Goal: Task Accomplishment & Management: Manage account settings

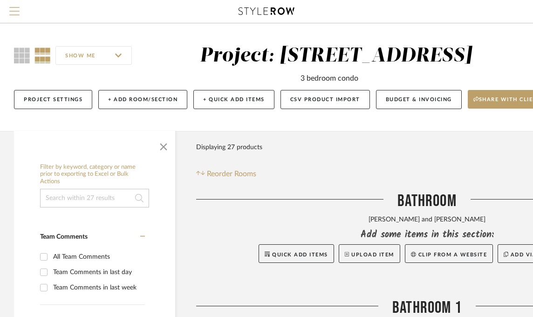
click at [11, 9] on span "Menu" at bounding box center [14, 14] width 10 height 14
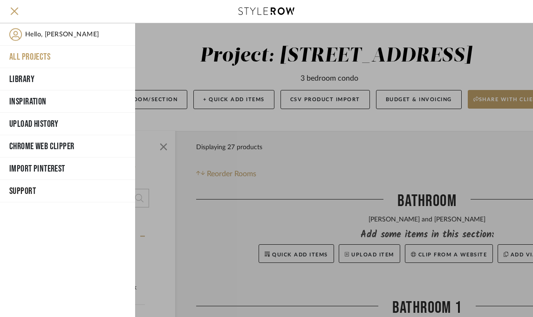
click at [24, 54] on button "All Projects" at bounding box center [67, 57] width 135 height 22
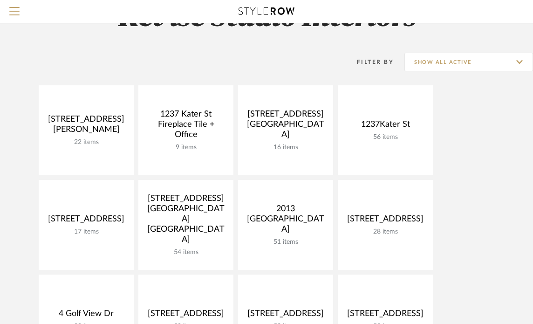
scroll to position [47, 0]
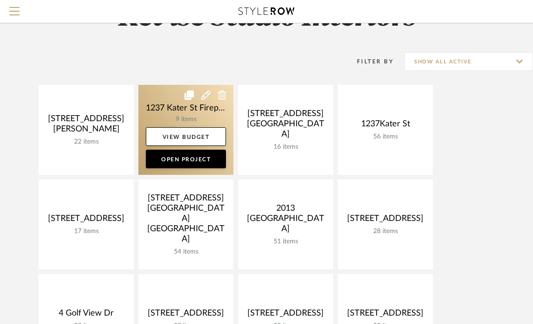
click at [190, 109] on link at bounding box center [185, 130] width 95 height 90
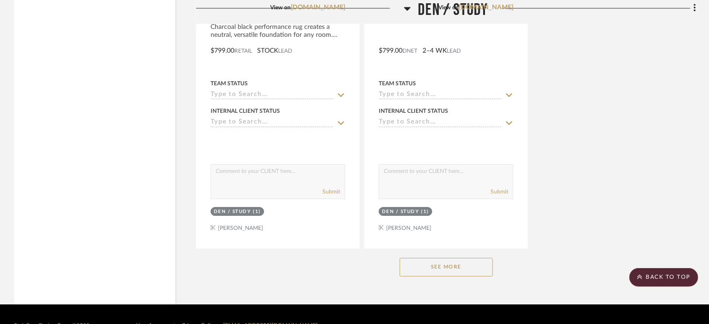
scroll to position [1398, 0]
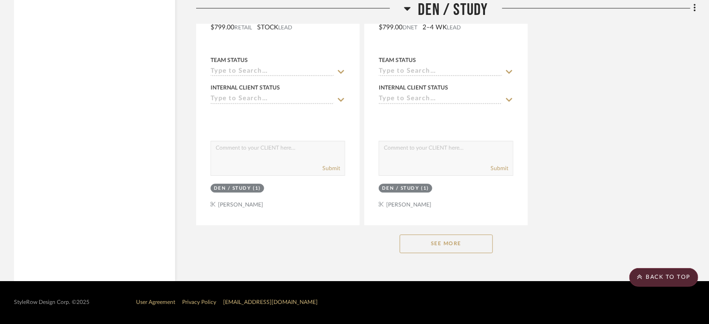
click at [446, 234] on div "See More" at bounding box center [446, 243] width 500 height 37
click at [444, 240] on button "See More" at bounding box center [446, 243] width 93 height 19
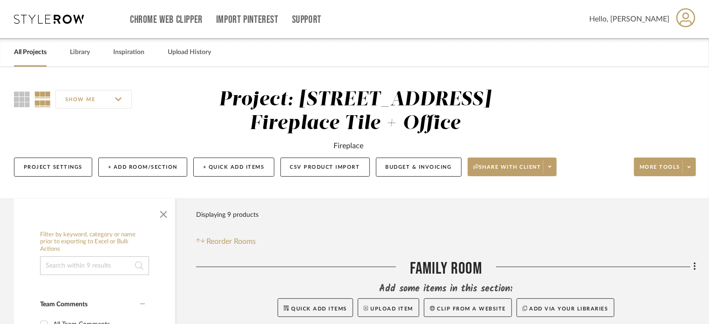
scroll to position [0, 0]
click at [78, 53] on link "Library" at bounding box center [80, 52] width 20 height 13
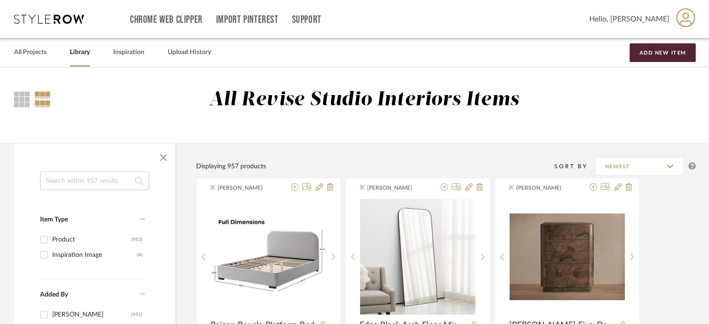
click at [113, 178] on input at bounding box center [94, 180] width 109 height 19
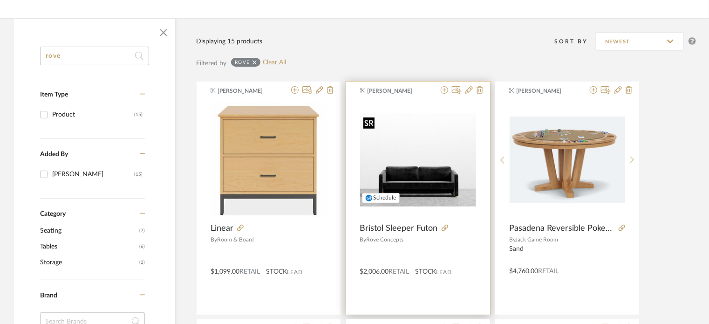
scroll to position [140, 0]
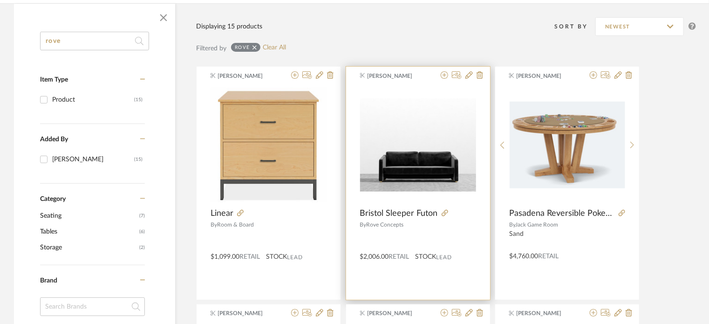
type input "rove"
click at [412, 208] on span "Bristol Sleeper Futon" at bounding box center [399, 213] width 78 height 10
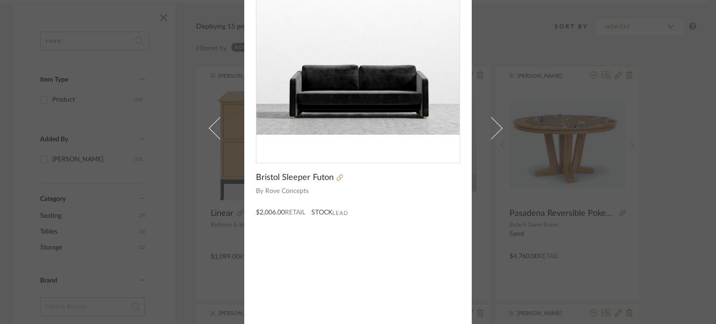
scroll to position [77, 0]
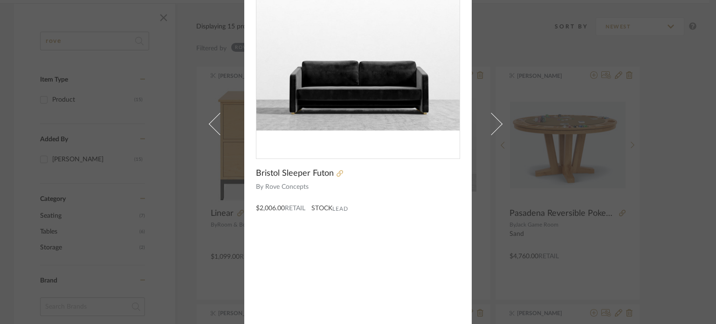
click at [336, 172] on icon at bounding box center [339, 173] width 7 height 7
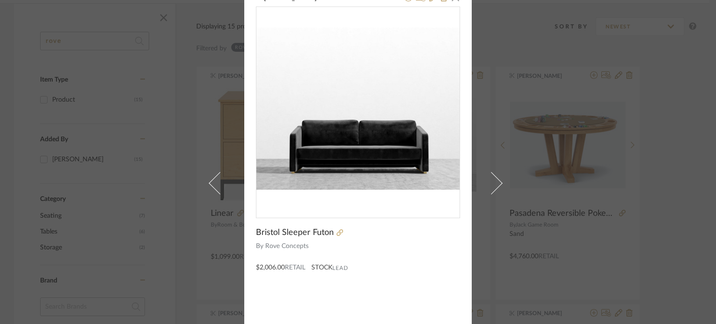
scroll to position [0, 0]
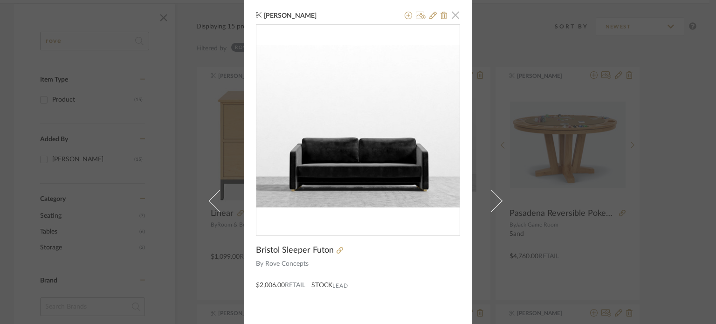
click at [451, 13] on span "button" at bounding box center [455, 15] width 19 height 19
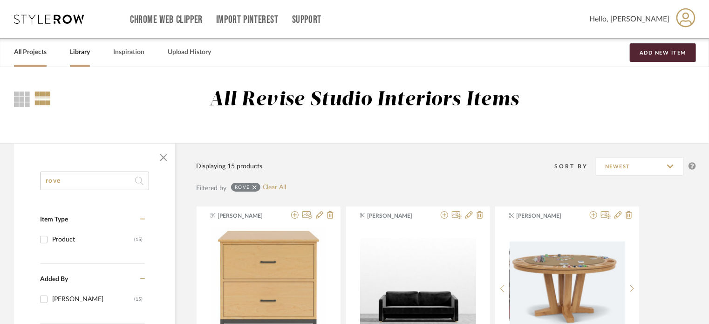
click at [34, 50] on link "All Projects" at bounding box center [30, 52] width 33 height 13
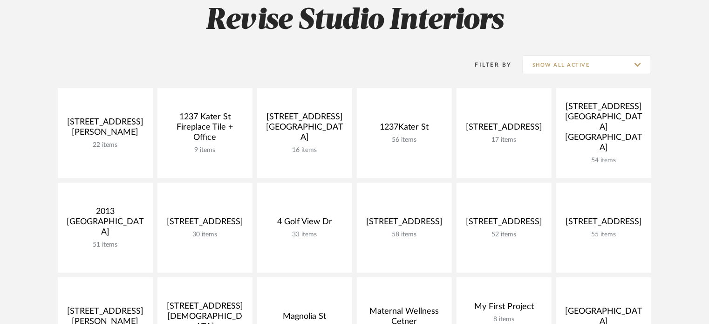
scroll to position [93, 0]
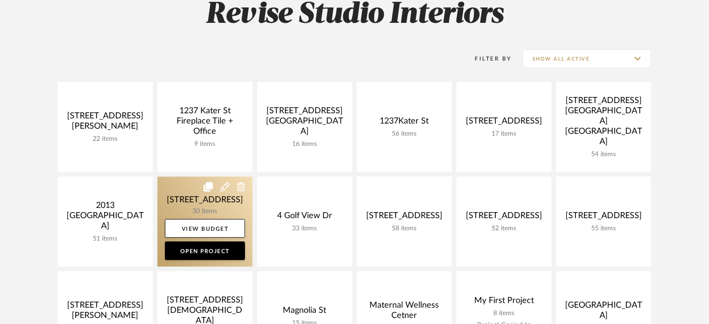
click at [210, 203] on link at bounding box center [205, 222] width 95 height 90
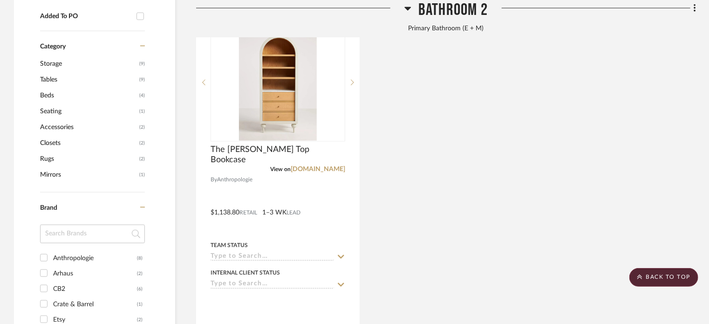
scroll to position [513, 0]
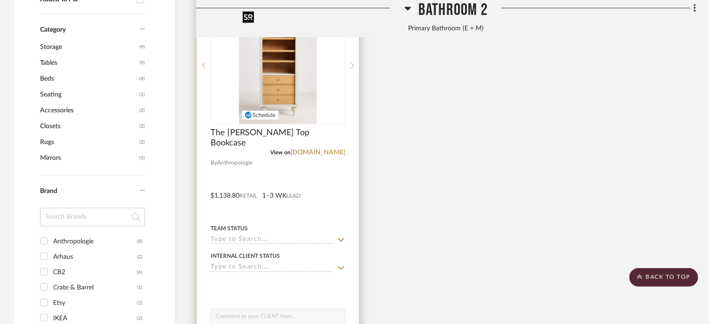
click at [0, 0] on img at bounding box center [0, 0] width 0 height 0
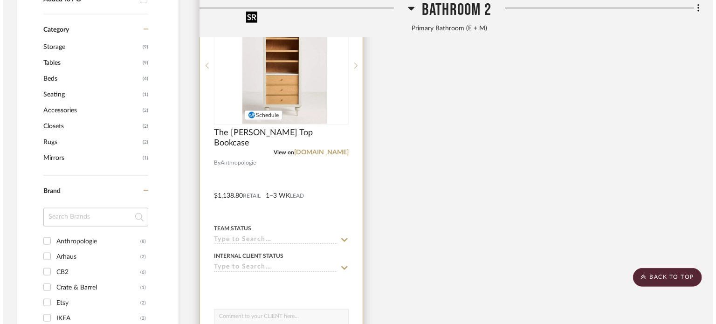
scroll to position [0, 0]
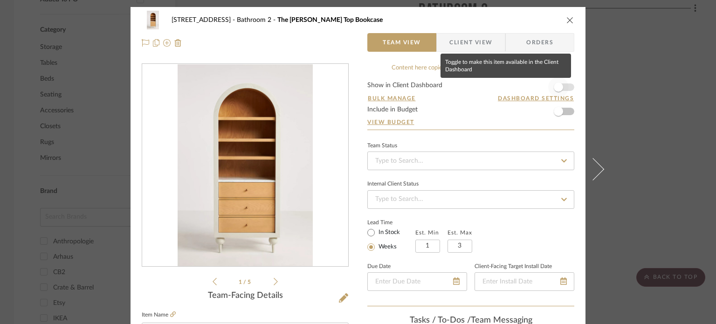
click at [533, 86] on span "button" at bounding box center [558, 86] width 9 height 9
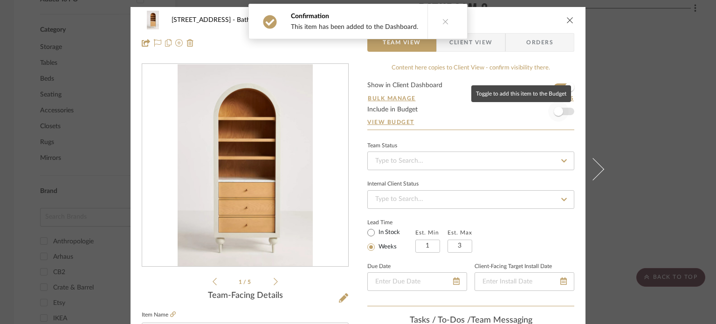
click at [533, 110] on span "button" at bounding box center [558, 111] width 9 height 9
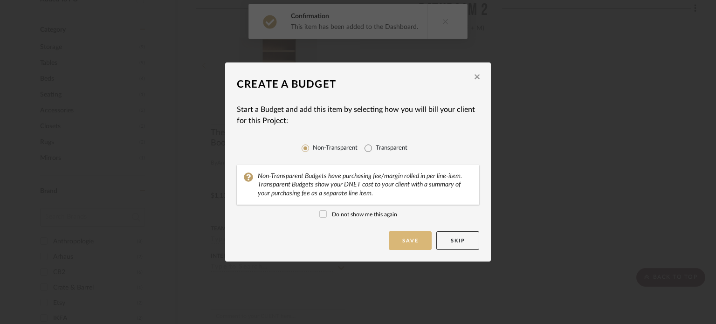
click at [405, 240] on button "Save" at bounding box center [410, 240] width 43 height 19
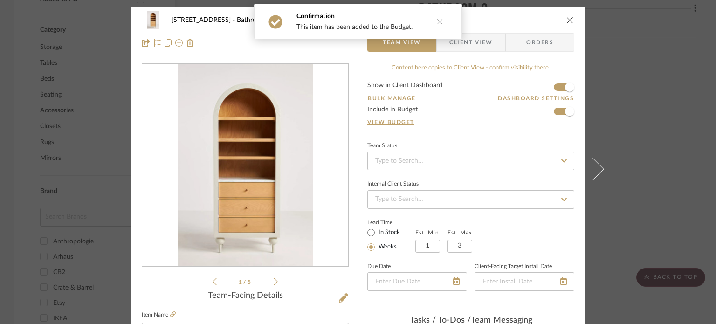
click at [438, 22] on icon at bounding box center [440, 21] width 7 height 7
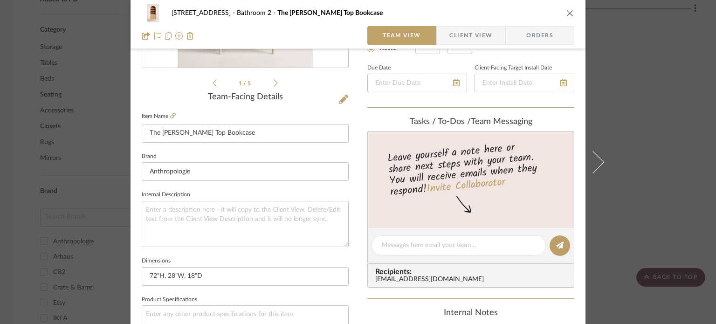
scroll to position [123, 0]
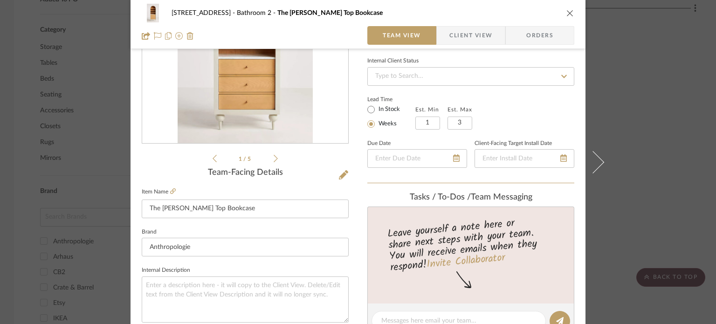
click at [533, 11] on button "close" at bounding box center [570, 13] width 8 height 8
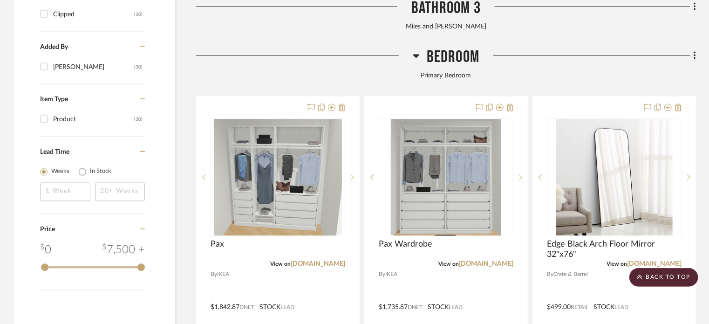
scroll to position [979, 0]
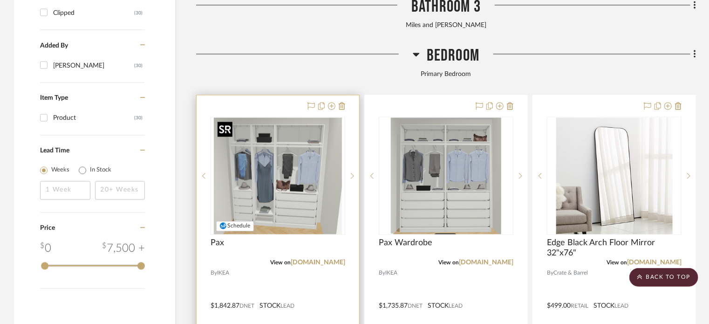
click at [314, 162] on img "0" at bounding box center [278, 175] width 128 height 117
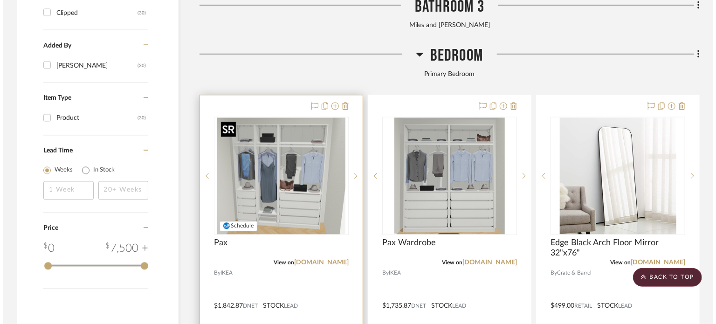
scroll to position [0, 0]
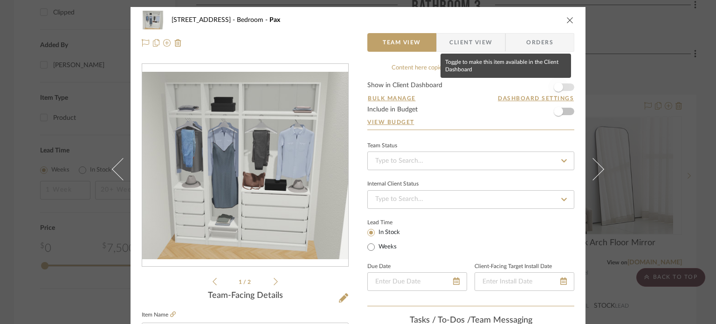
click at [533, 84] on span "button" at bounding box center [558, 86] width 9 height 9
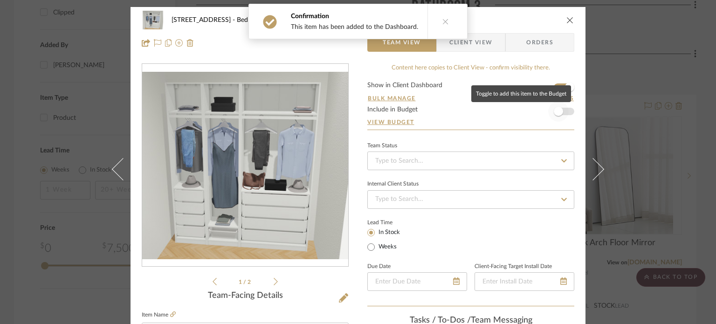
click at [533, 110] on span "button" at bounding box center [558, 111] width 9 height 9
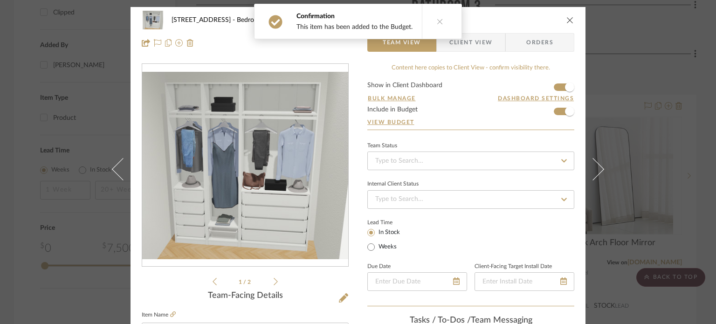
click at [533, 19] on icon "close" at bounding box center [569, 19] width 7 height 7
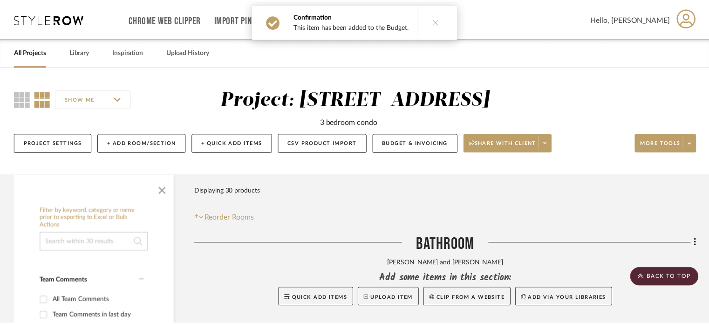
scroll to position [979, 0]
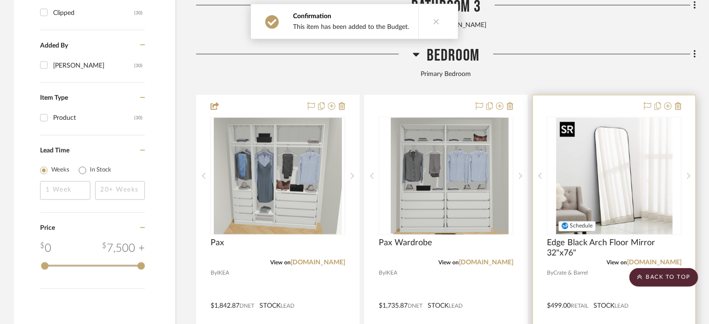
click at [0, 0] on img at bounding box center [0, 0] width 0 height 0
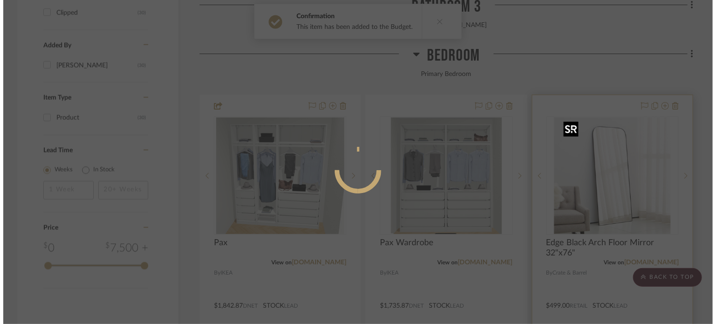
scroll to position [0, 0]
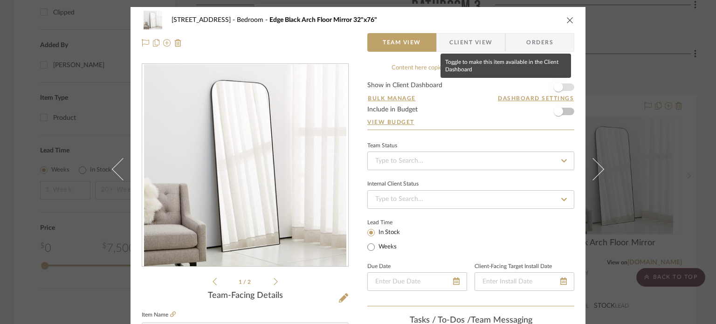
click at [533, 86] on span "button" at bounding box center [558, 86] width 9 height 9
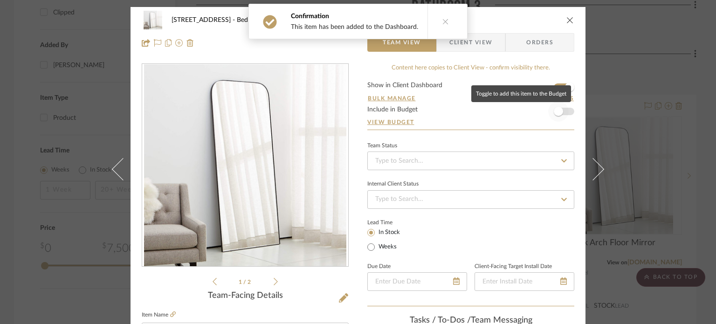
click at [533, 115] on span "button" at bounding box center [558, 111] width 9 height 9
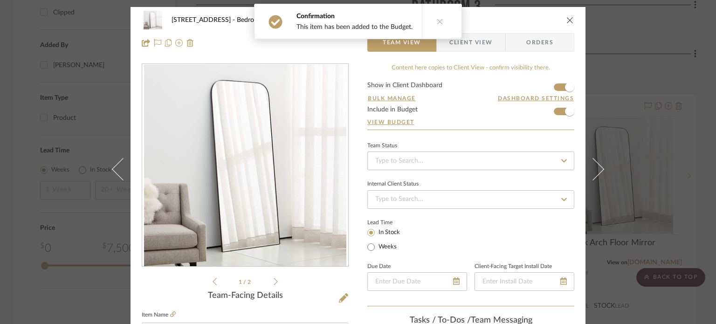
click at [533, 20] on icon "close" at bounding box center [569, 19] width 7 height 7
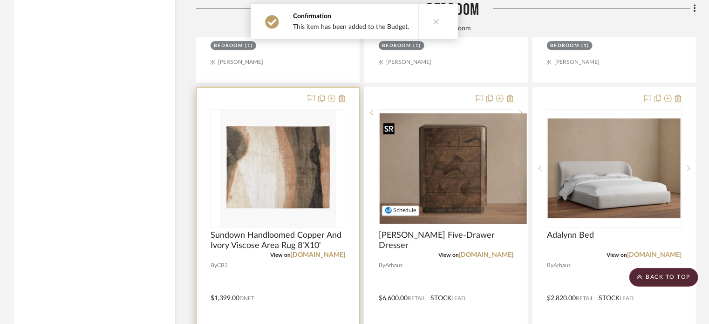
scroll to position [1445, 0]
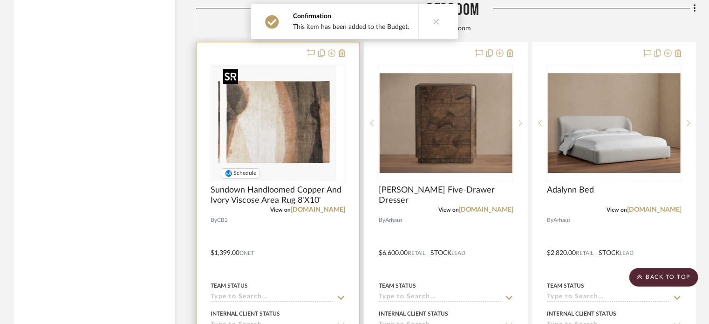
click at [273, 116] on img "0" at bounding box center [270, 123] width 117 height 117
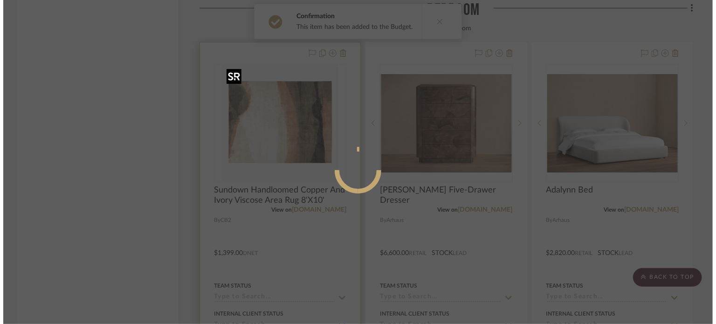
scroll to position [0, 0]
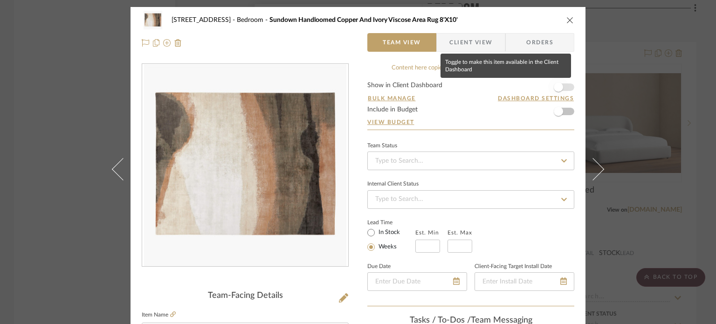
click at [533, 86] on span "button" at bounding box center [558, 86] width 9 height 9
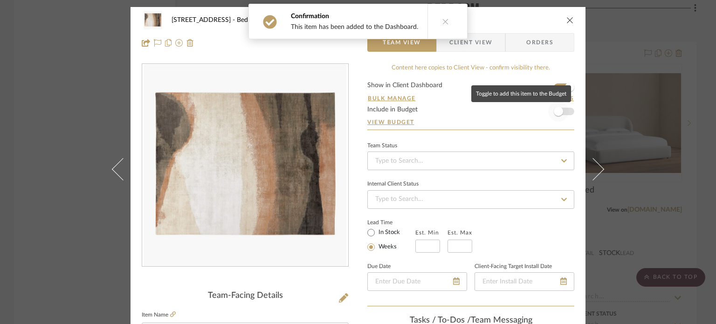
click at [533, 110] on span "button" at bounding box center [558, 111] width 21 height 21
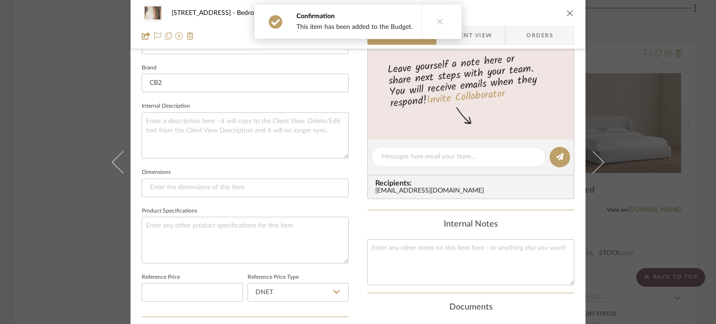
scroll to position [140, 0]
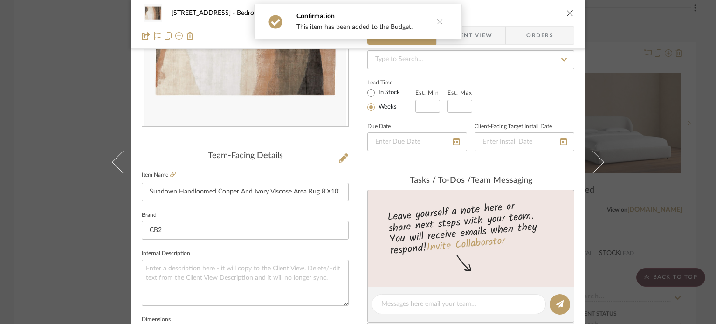
click at [533, 13] on icon "close" at bounding box center [569, 12] width 7 height 7
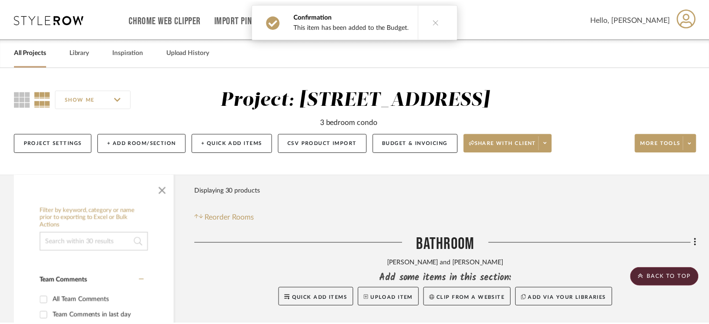
scroll to position [1445, 0]
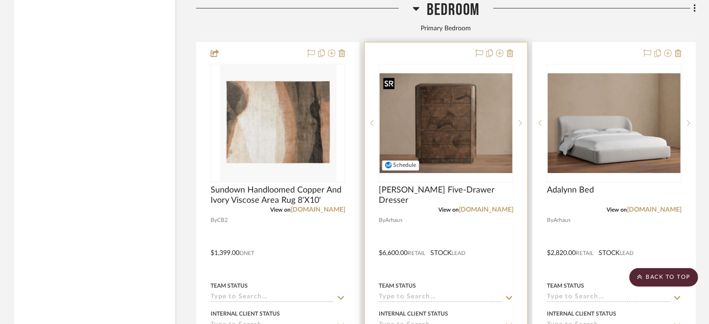
click at [446, 114] on img "0" at bounding box center [446, 123] width 133 height 100
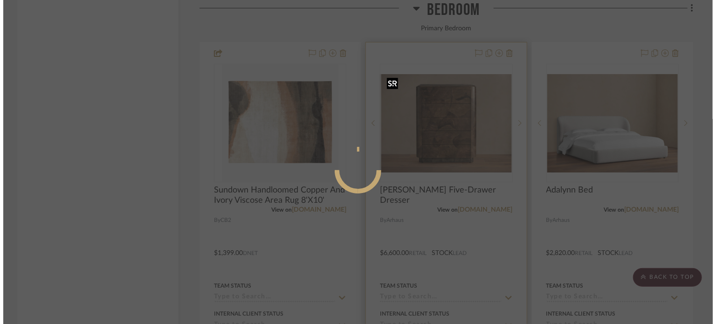
scroll to position [0, 0]
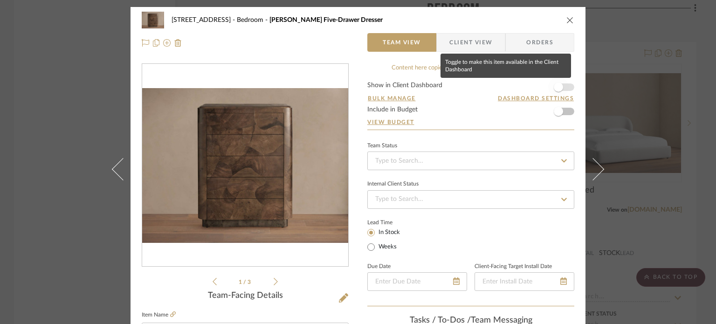
click at [533, 86] on span "button" at bounding box center [558, 87] width 21 height 21
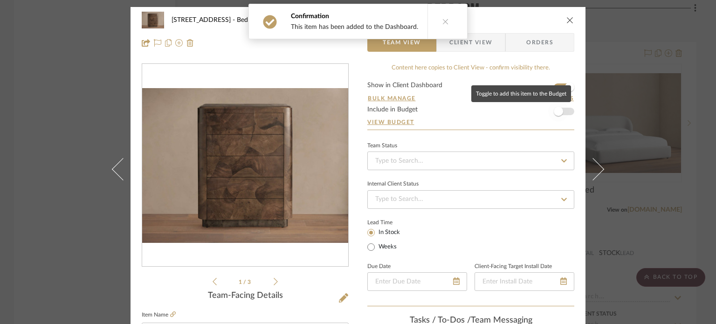
click at [533, 112] on span "button" at bounding box center [558, 111] width 9 height 9
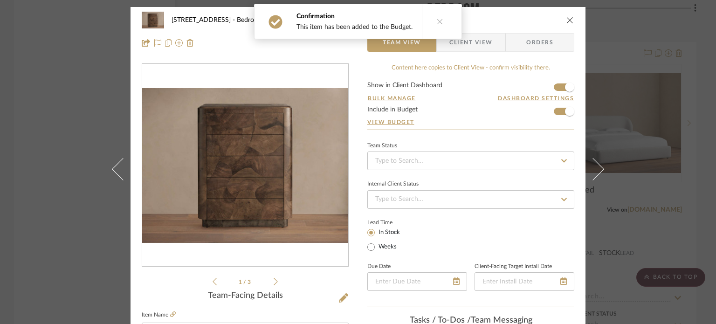
click at [533, 16] on button "close" at bounding box center [570, 20] width 8 height 8
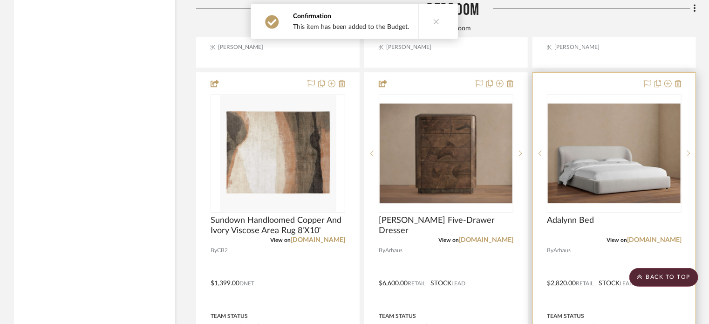
scroll to position [1398, 0]
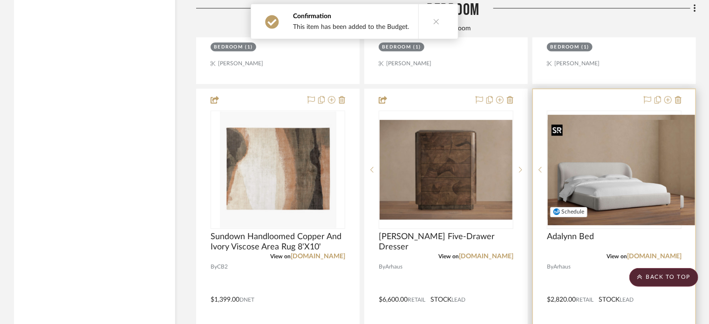
click at [533, 183] on div at bounding box center [614, 169] width 135 height 118
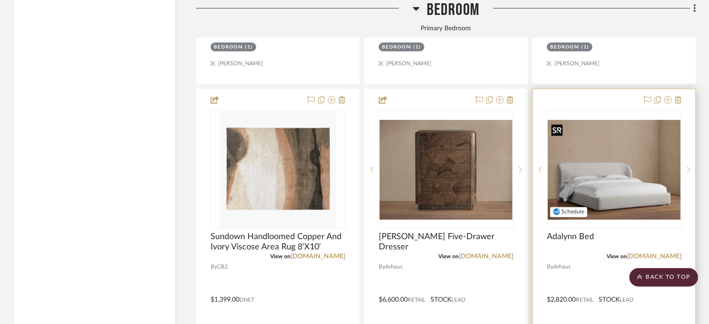
click at [533, 171] on img "0" at bounding box center [614, 170] width 133 height 100
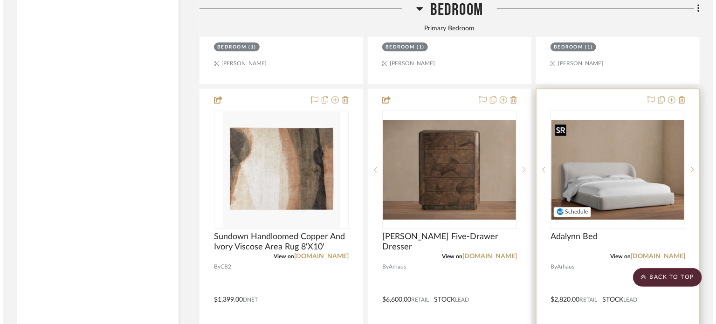
scroll to position [0, 0]
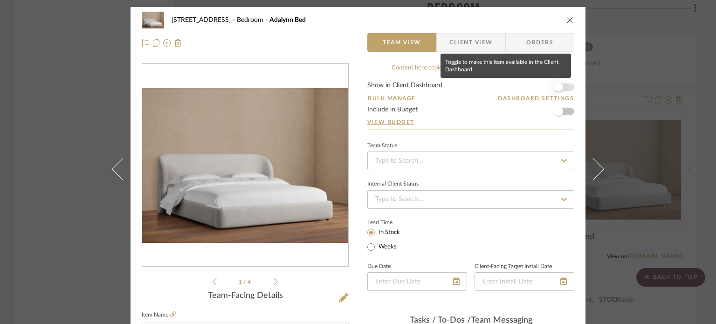
click at [533, 85] on span "button" at bounding box center [558, 86] width 9 height 9
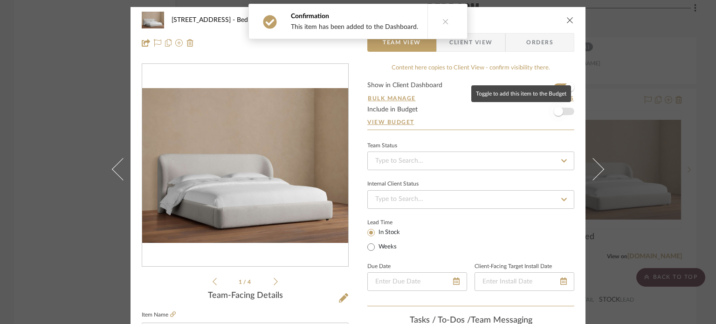
click at [533, 111] on span "button" at bounding box center [558, 111] width 9 height 9
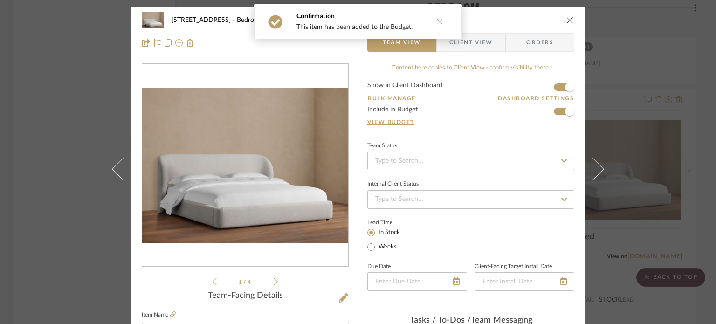
click at [533, 22] on icon "close" at bounding box center [569, 19] width 7 height 7
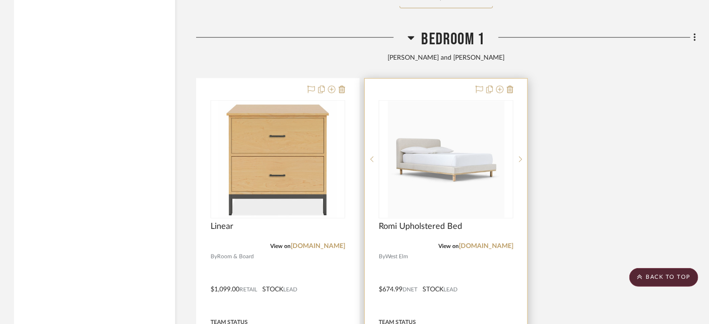
scroll to position [2330, 0]
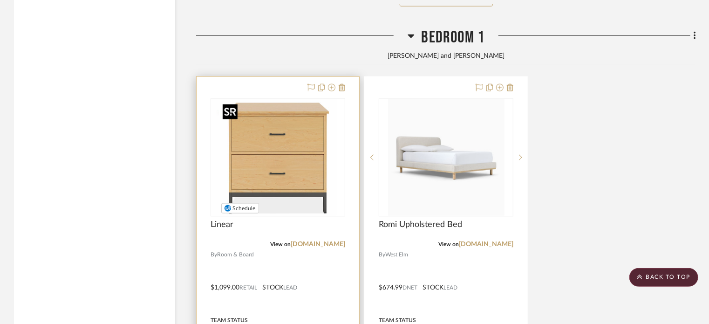
click at [308, 154] on div at bounding box center [278, 157] width 135 height 118
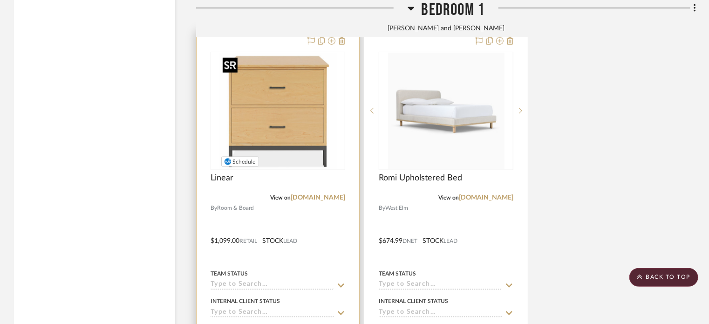
click at [233, 150] on img "0" at bounding box center [278, 111] width 118 height 117
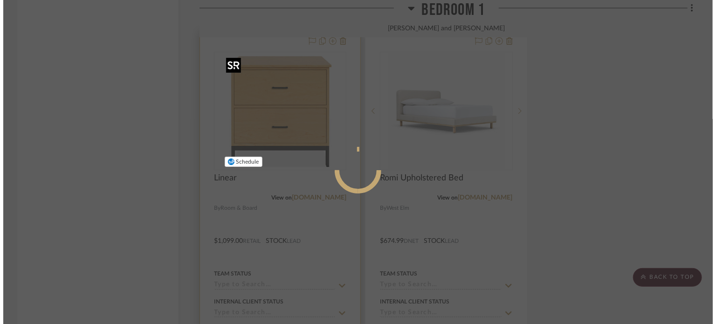
scroll to position [0, 0]
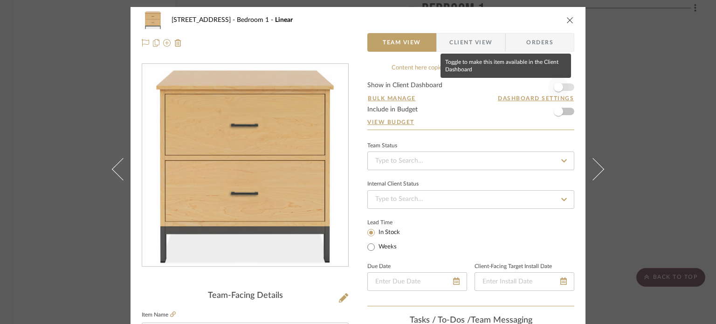
click at [533, 89] on span "button" at bounding box center [558, 86] width 9 height 9
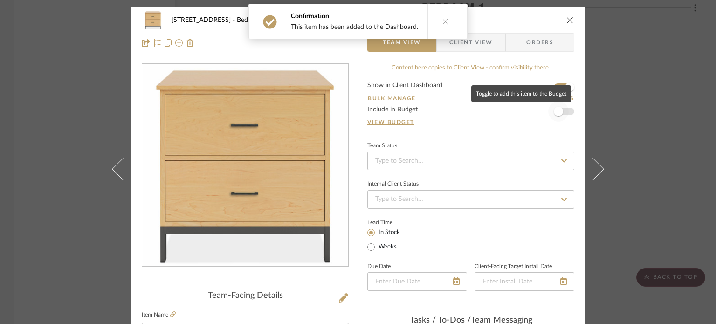
click at [533, 114] on span "button" at bounding box center [558, 111] width 9 height 9
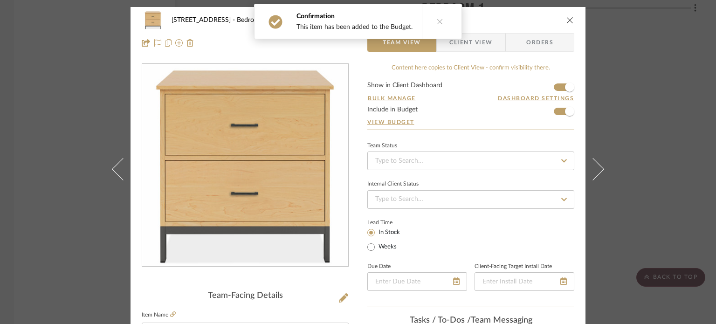
click at [533, 20] on icon "close" at bounding box center [569, 19] width 7 height 7
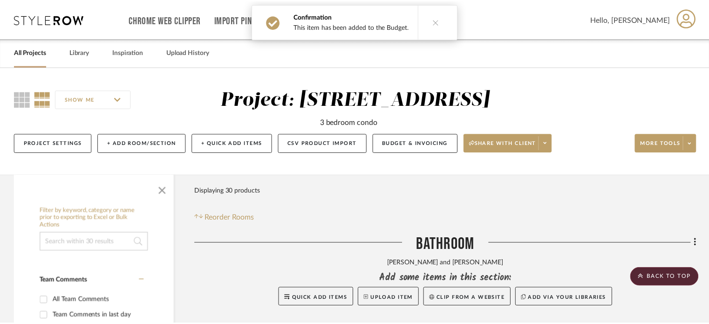
scroll to position [2377, 0]
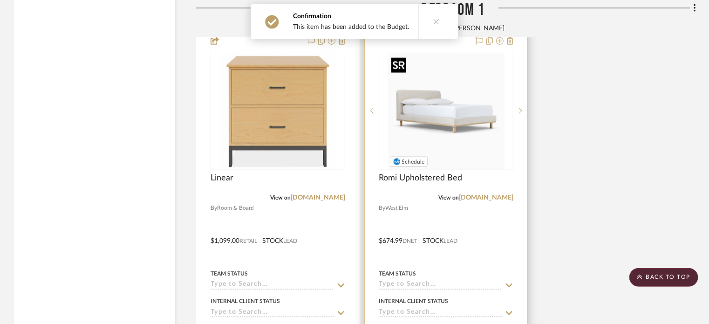
click at [473, 124] on img "0" at bounding box center [446, 111] width 117 height 117
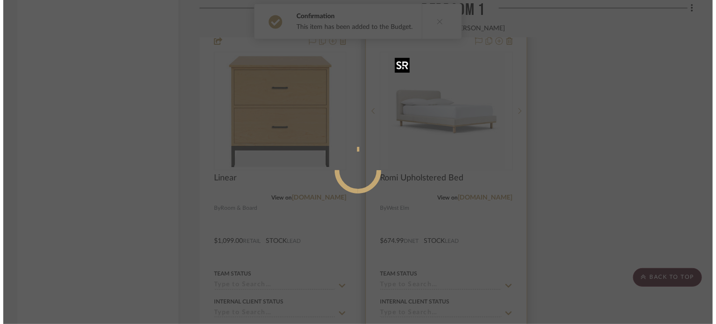
scroll to position [0, 0]
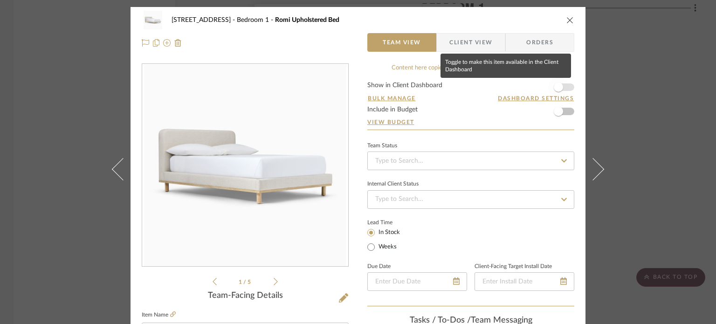
click at [533, 84] on span "button" at bounding box center [558, 86] width 9 height 9
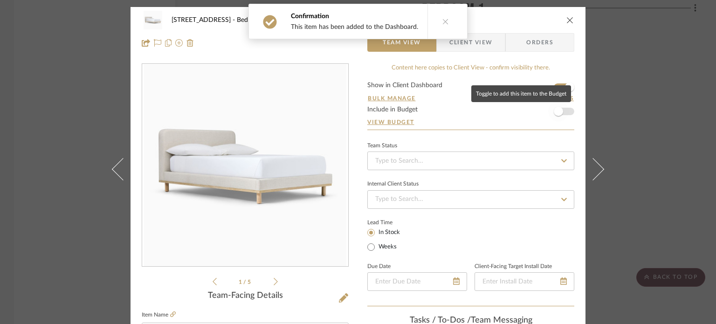
click at [533, 107] on span "button" at bounding box center [558, 111] width 9 height 9
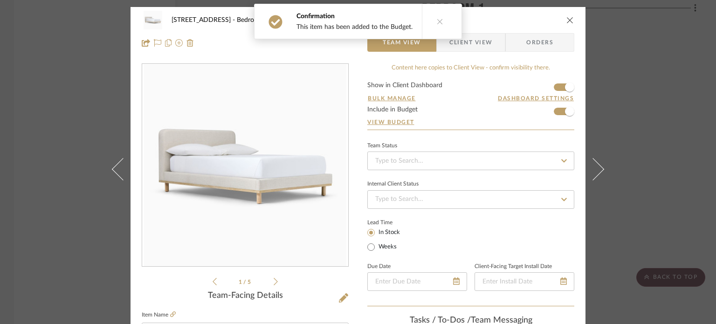
click at [533, 21] on icon "close" at bounding box center [569, 19] width 7 height 7
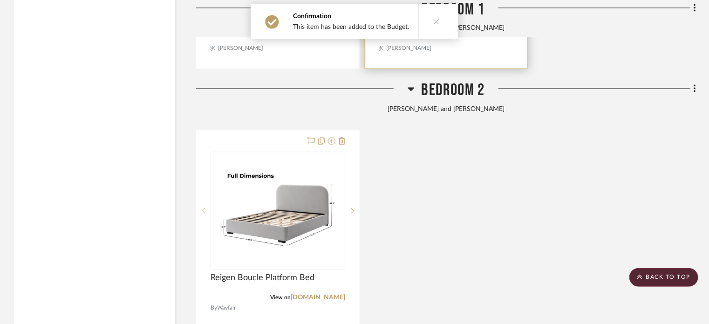
scroll to position [2796, 0]
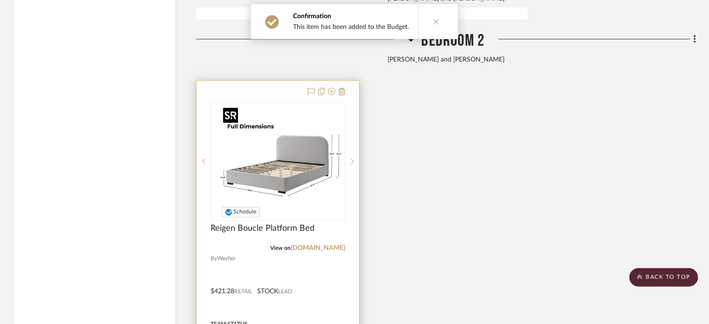
click at [291, 152] on div at bounding box center [278, 161] width 135 height 118
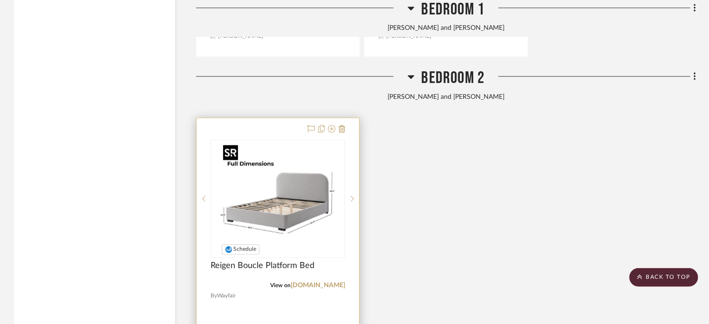
scroll to position [2749, 0]
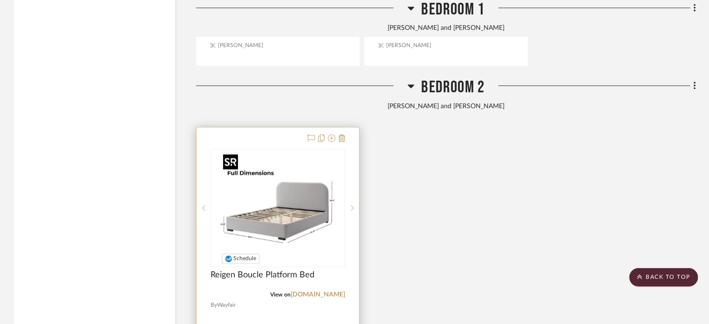
click at [304, 193] on img "0" at bounding box center [278, 208] width 117 height 117
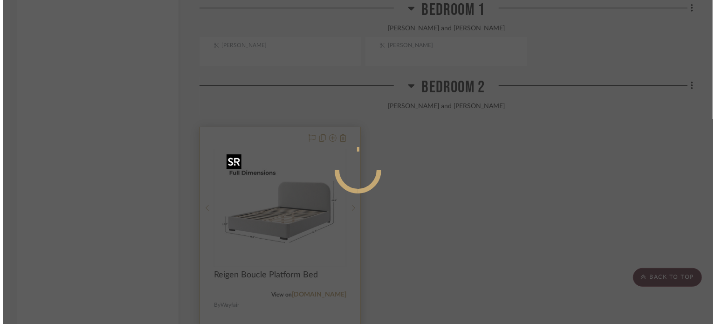
scroll to position [0, 0]
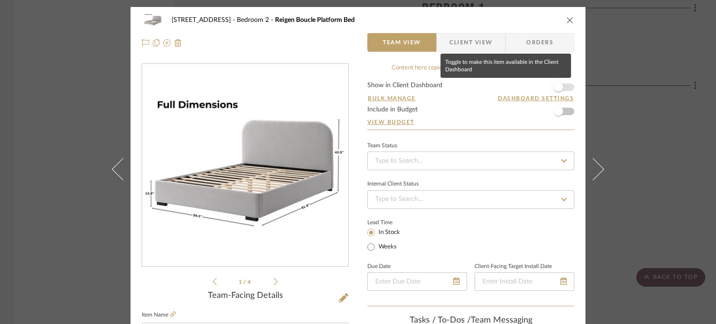
click at [533, 83] on span "button" at bounding box center [558, 87] width 21 height 21
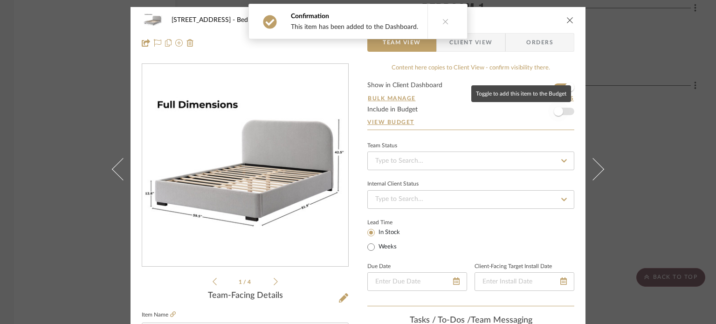
click at [533, 118] on span "button" at bounding box center [558, 111] width 21 height 21
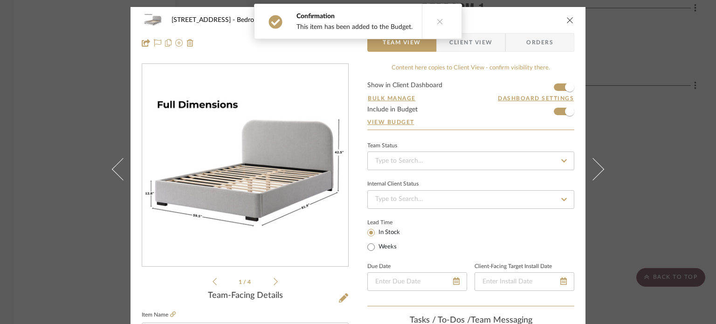
click at [533, 21] on icon "close" at bounding box center [569, 19] width 7 height 7
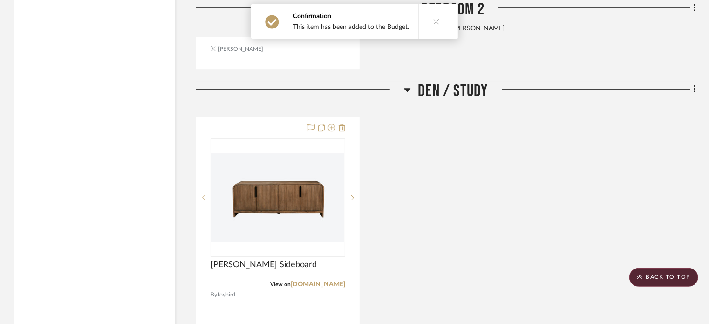
scroll to position [3262, 0]
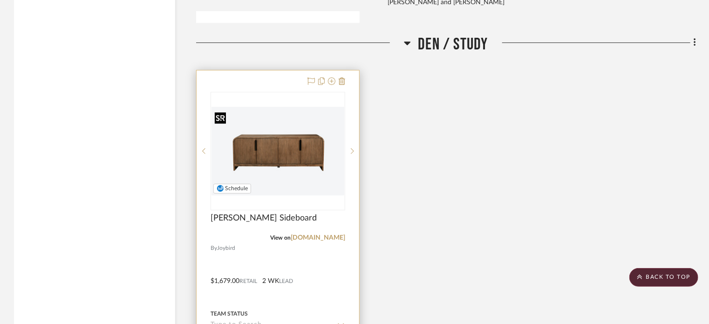
click at [279, 152] on div at bounding box center [278, 151] width 135 height 118
click at [294, 99] on div "0" at bounding box center [278, 150] width 134 height 117
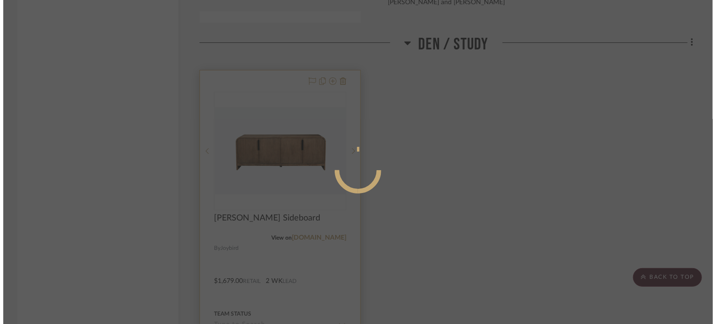
scroll to position [0, 0]
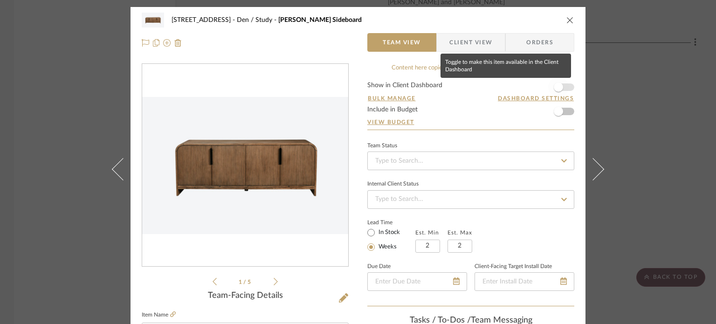
click at [533, 88] on span "button" at bounding box center [558, 87] width 21 height 21
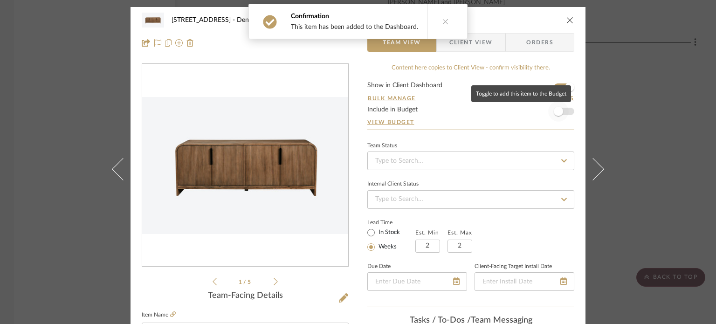
click at [533, 115] on span "button" at bounding box center [558, 111] width 21 height 21
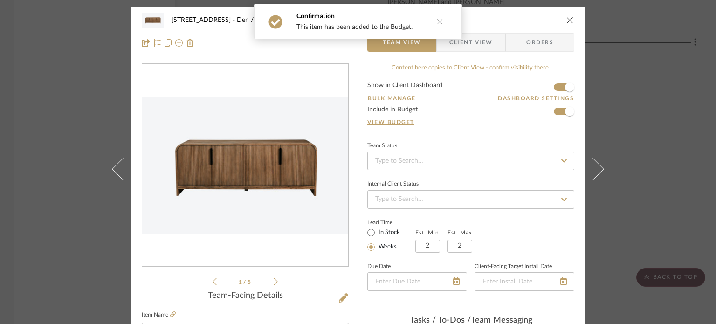
click at [533, 25] on div "[STREET_ADDRESS] / Study [PERSON_NAME] Sideboard" at bounding box center [358, 20] width 432 height 19
click at [533, 20] on icon "close" at bounding box center [569, 19] width 7 height 7
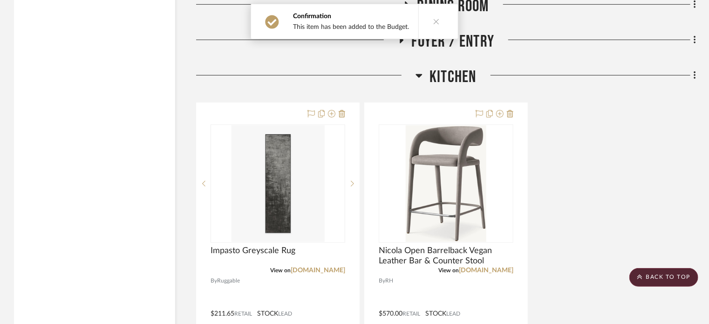
scroll to position [3775, 0]
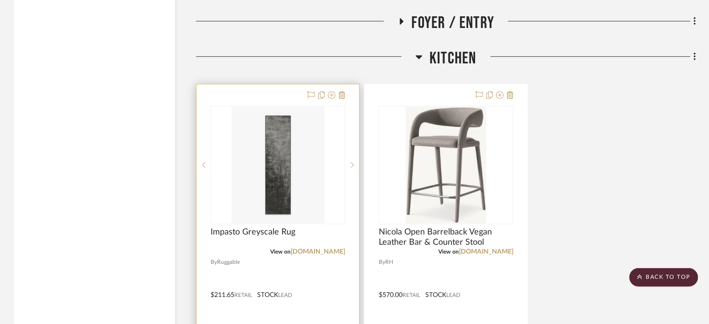
click at [328, 195] on div "0" at bounding box center [278, 164] width 134 height 117
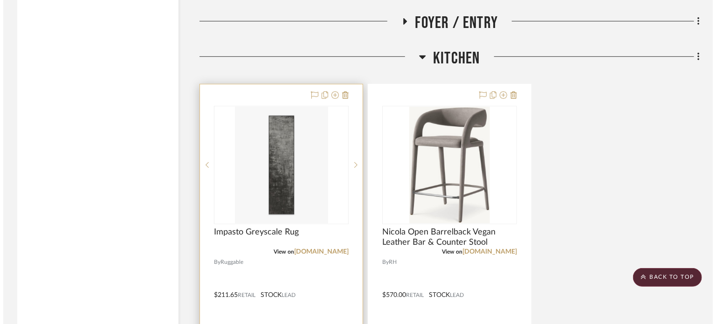
scroll to position [0, 0]
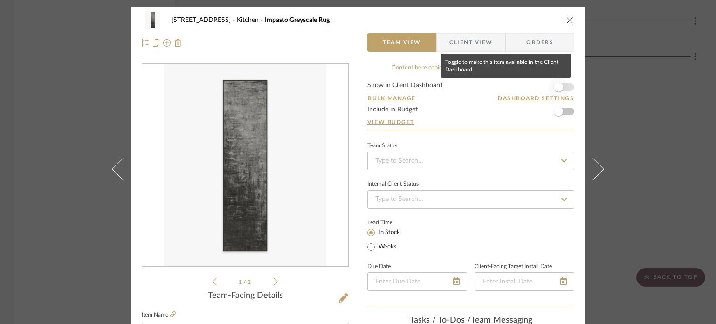
click at [533, 89] on span "button" at bounding box center [558, 86] width 9 height 9
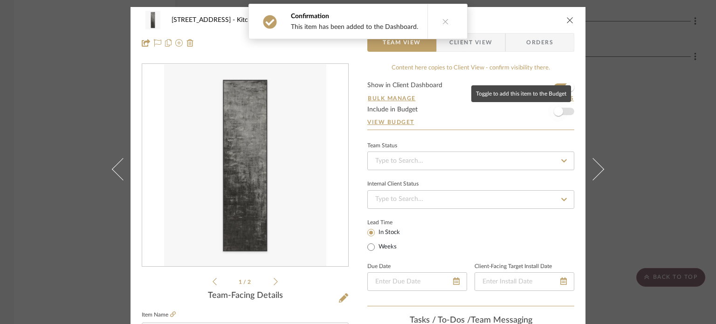
click at [533, 113] on span "button" at bounding box center [558, 111] width 9 height 9
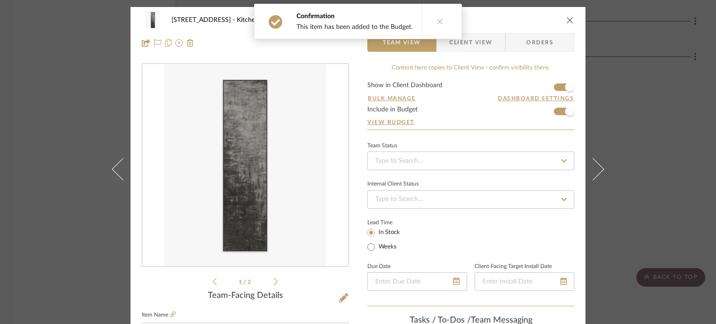
click at [533, 21] on icon "close" at bounding box center [569, 19] width 7 height 7
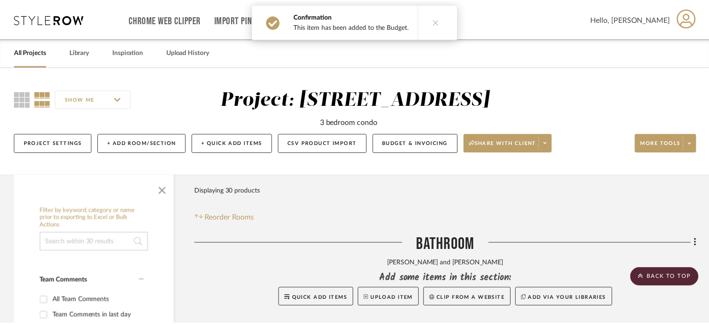
scroll to position [3775, 0]
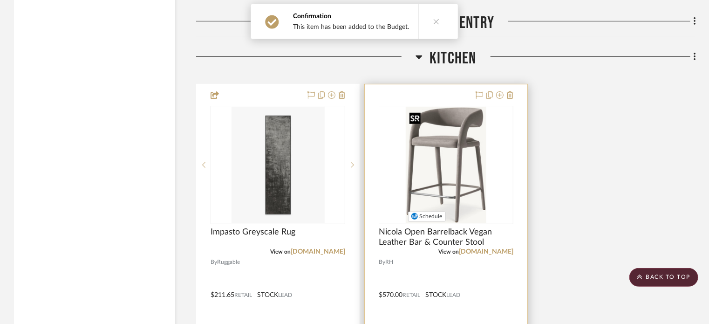
click at [479, 169] on img "0" at bounding box center [446, 165] width 81 height 117
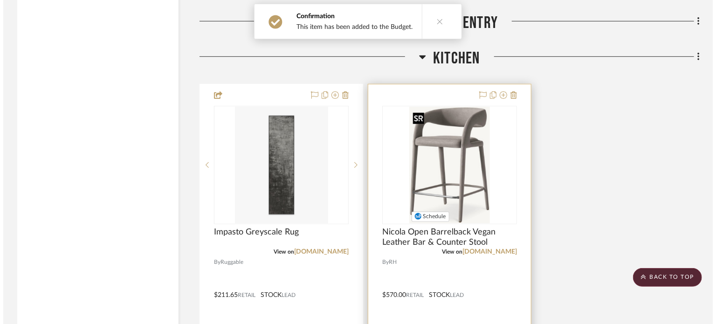
scroll to position [0, 0]
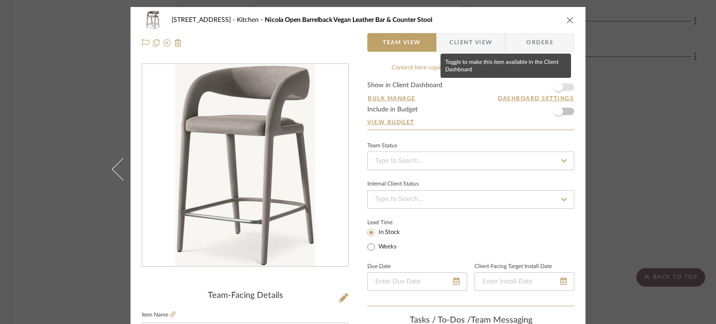
click at [533, 88] on span "button" at bounding box center [558, 86] width 9 height 9
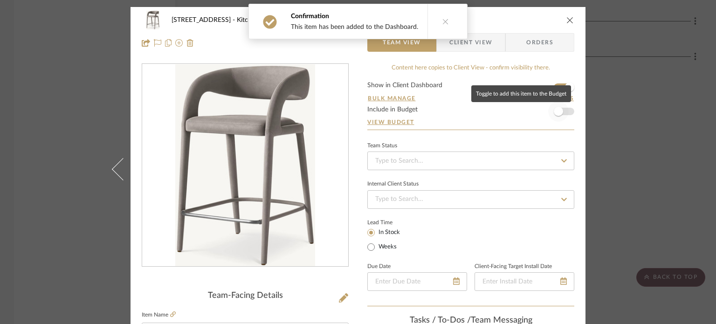
click at [533, 109] on span "button" at bounding box center [558, 111] width 9 height 9
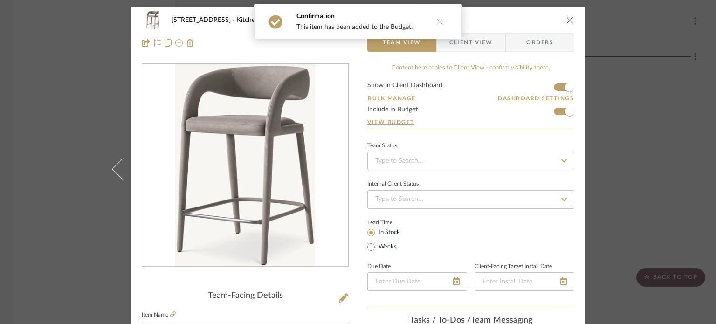
click at [533, 20] on icon "close" at bounding box center [569, 19] width 7 height 7
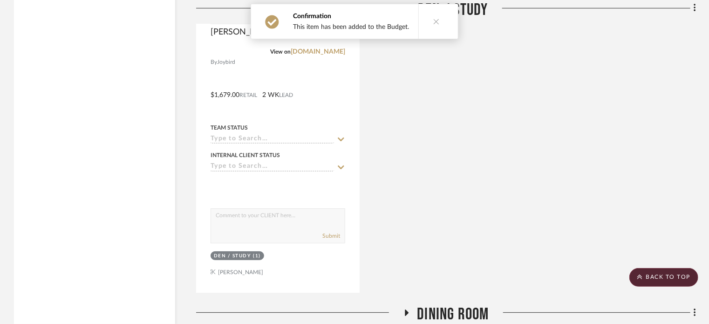
scroll to position [3588, 0]
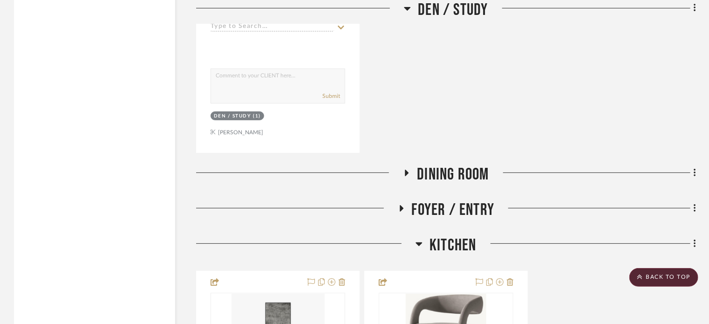
click at [405, 175] on icon at bounding box center [406, 172] width 11 height 7
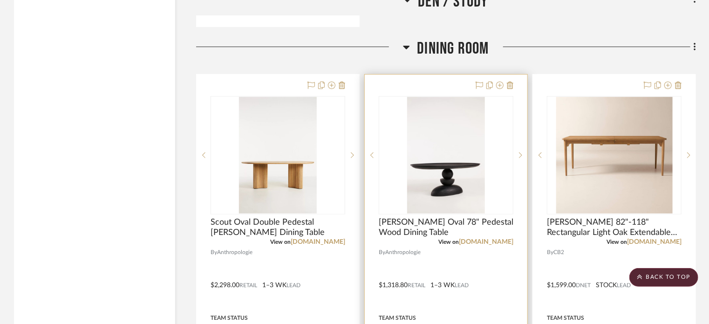
scroll to position [3774, 0]
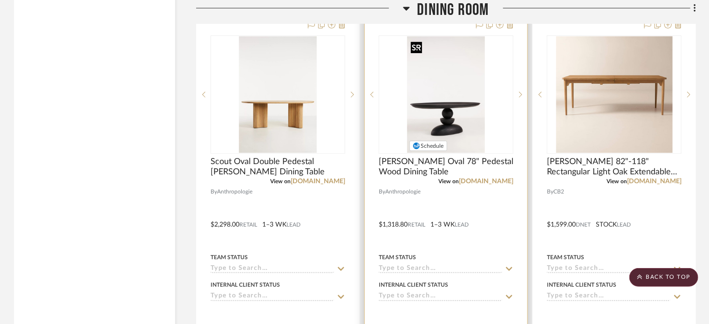
click at [466, 123] on img "0" at bounding box center [445, 94] width 77 height 117
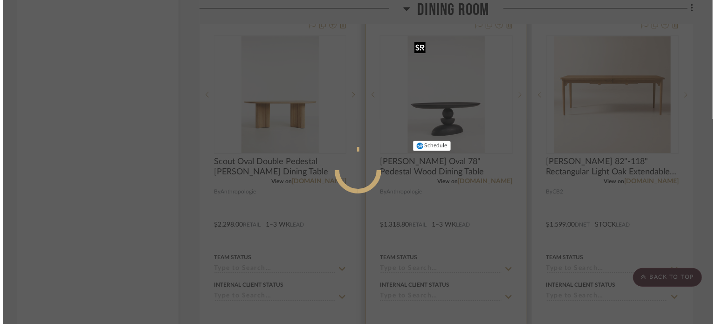
scroll to position [0, 0]
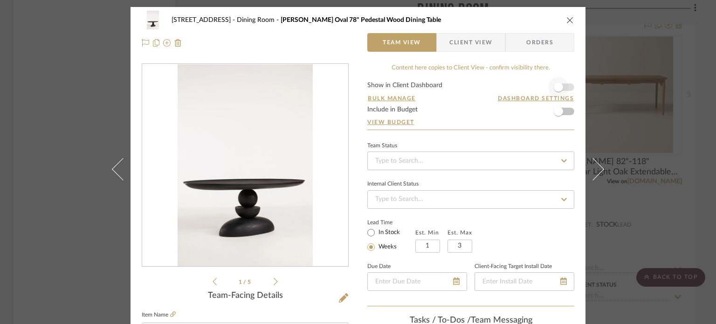
click at [533, 87] on form "Show in Client Dashboard Bulk Manage Dashboard Settings Include in Budget View …" at bounding box center [470, 106] width 207 height 48
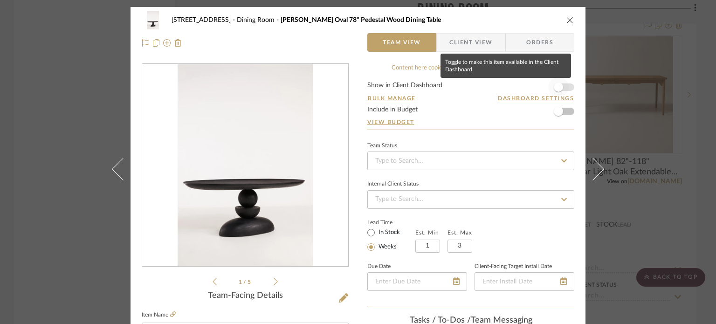
click at [533, 85] on span "button" at bounding box center [558, 87] width 21 height 21
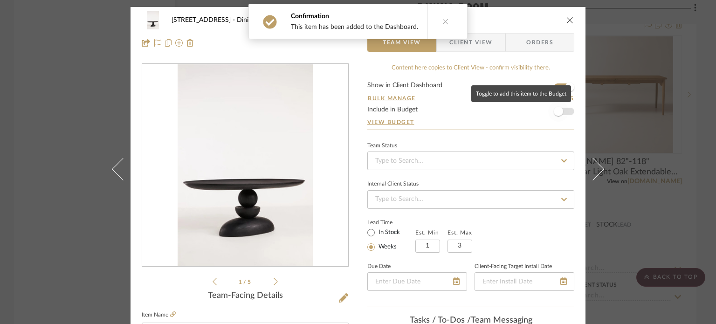
click at [533, 110] on span "button" at bounding box center [558, 111] width 9 height 9
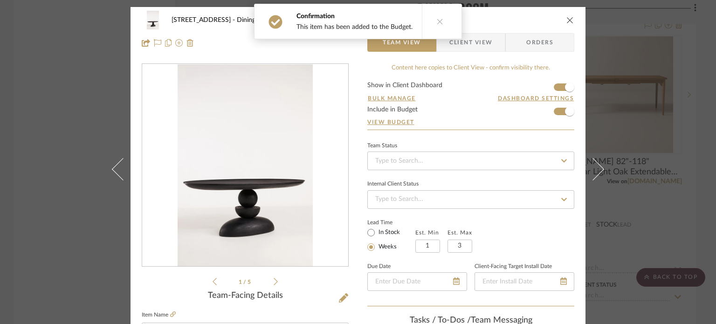
click at [533, 17] on icon "close" at bounding box center [569, 19] width 7 height 7
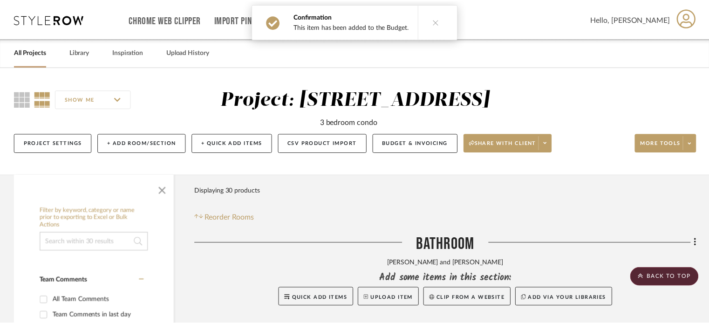
scroll to position [3774, 0]
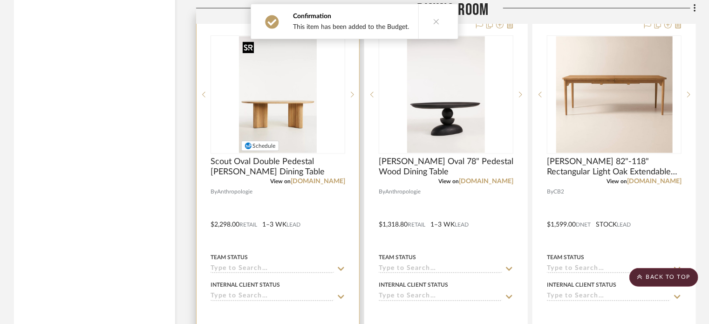
click at [287, 127] on img "0" at bounding box center [277, 94] width 77 height 117
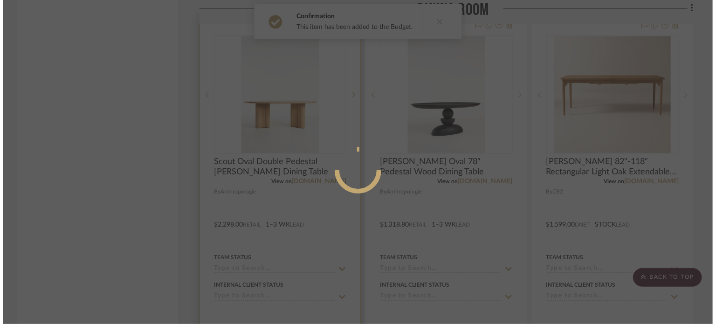
scroll to position [0, 0]
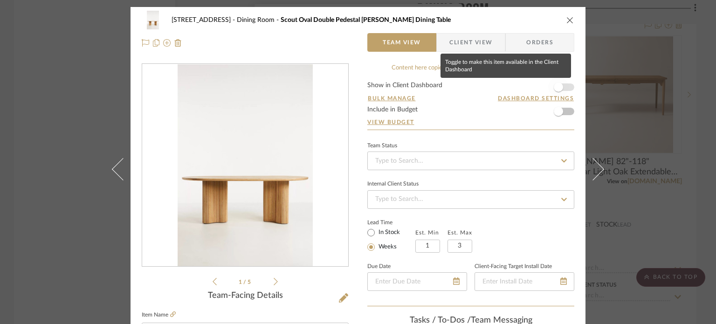
click at [533, 89] on span "button" at bounding box center [558, 86] width 9 height 9
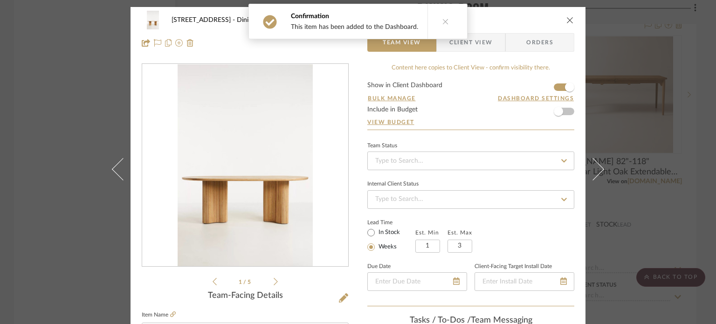
click at [533, 22] on div "2323 Race St Dining Room Scout Oval Double Pedestal [PERSON_NAME] Dining Table" at bounding box center [358, 20] width 432 height 19
click at [533, 22] on icon "close" at bounding box center [569, 19] width 7 height 7
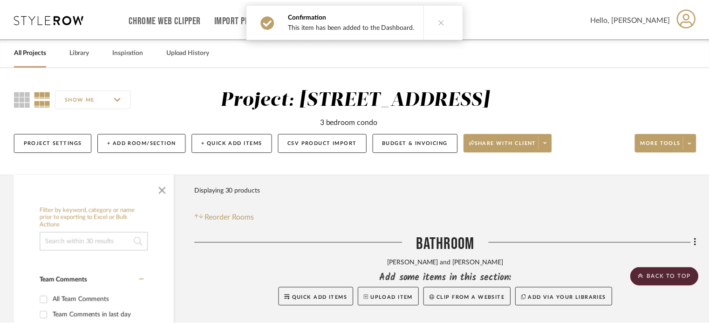
scroll to position [3774, 0]
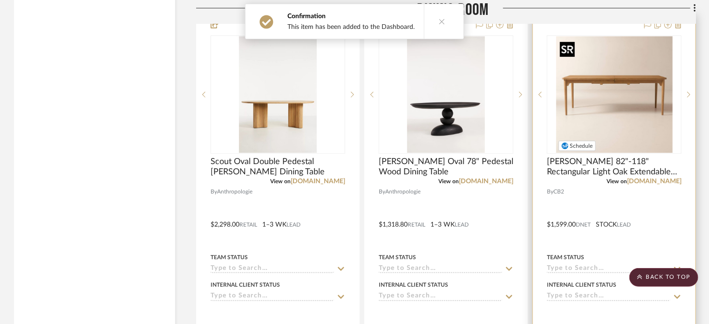
click at [0, 0] on img at bounding box center [0, 0] width 0 height 0
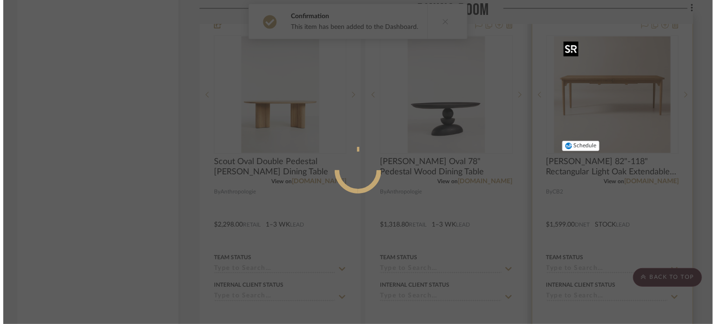
scroll to position [0, 0]
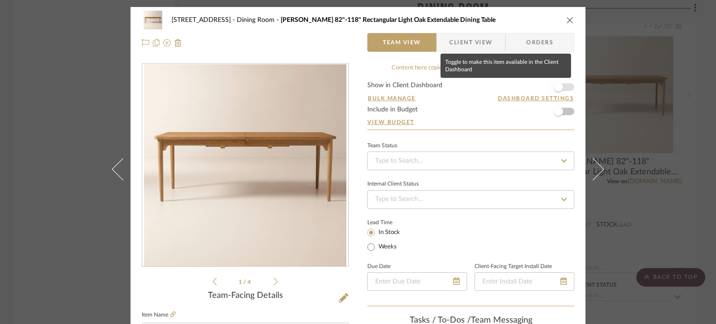
click at [533, 91] on span "button" at bounding box center [558, 86] width 9 height 9
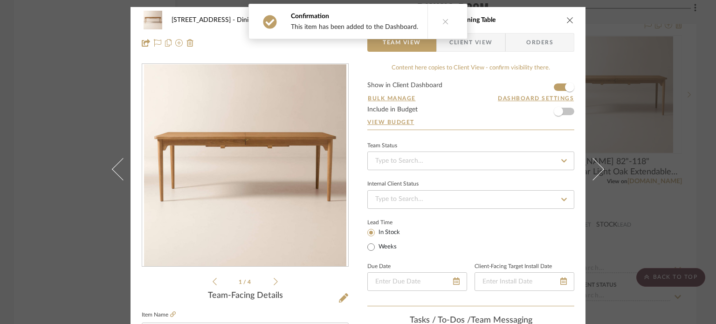
click at [533, 18] on icon "close" at bounding box center [569, 19] width 7 height 7
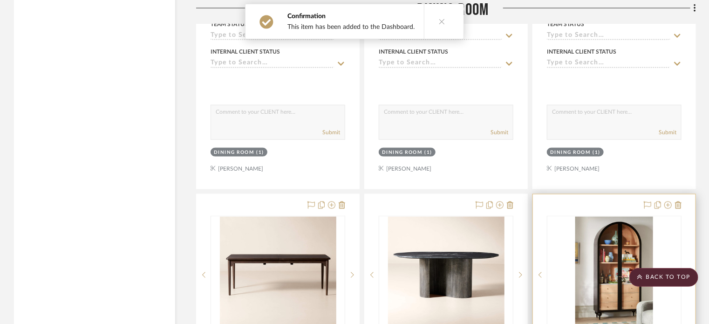
scroll to position [4147, 0]
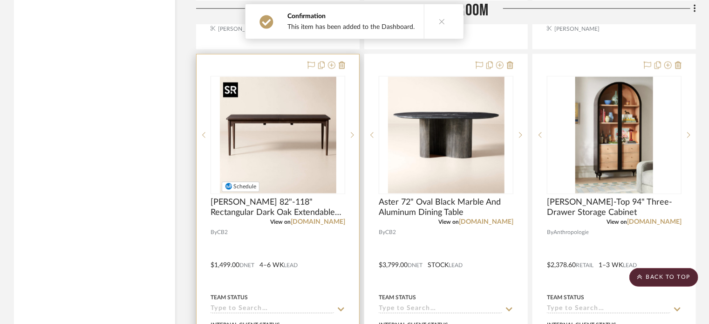
click at [0, 0] on img at bounding box center [0, 0] width 0 height 0
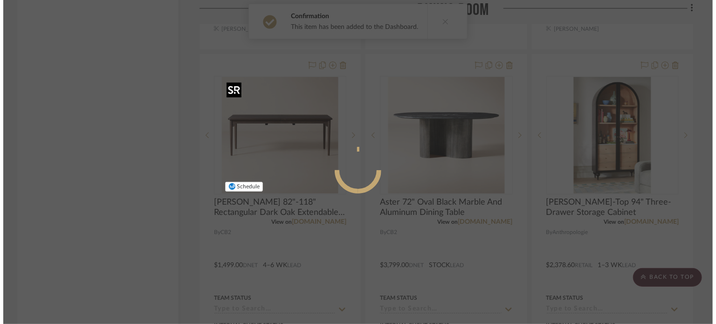
scroll to position [0, 0]
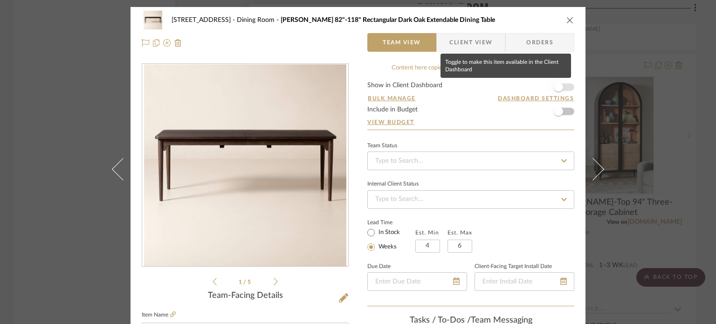
click at [533, 88] on span "button" at bounding box center [558, 86] width 9 height 9
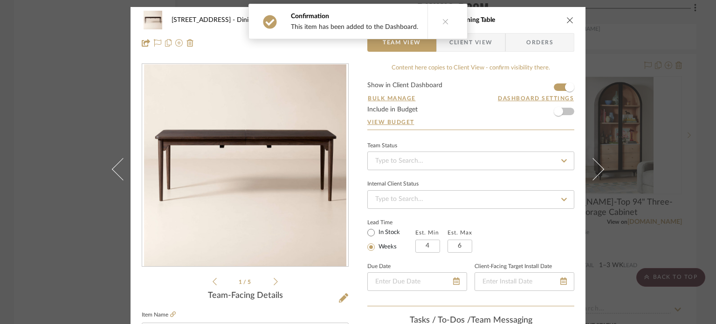
click at [533, 18] on icon "close" at bounding box center [569, 19] width 7 height 7
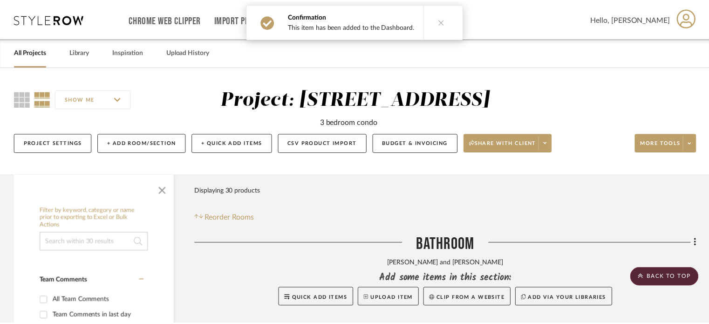
scroll to position [4147, 0]
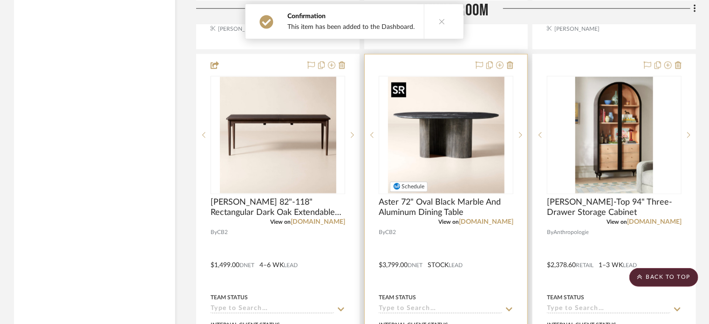
click at [413, 166] on img "0" at bounding box center [446, 135] width 117 height 117
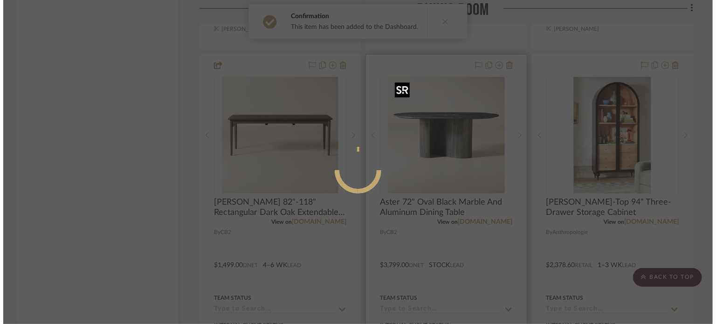
scroll to position [0, 0]
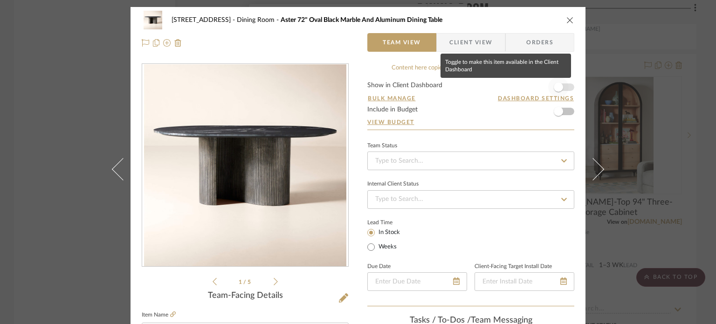
click at [533, 87] on span "button" at bounding box center [558, 87] width 21 height 21
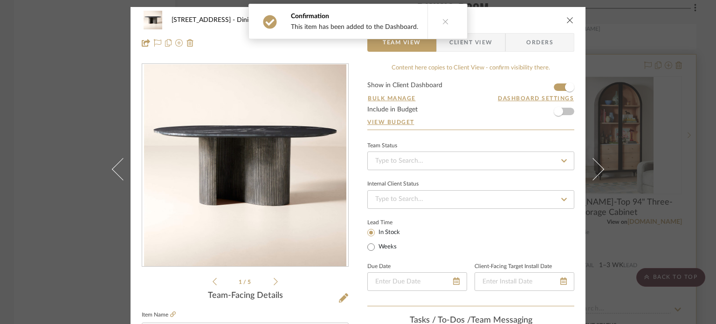
drag, startPoint x: 565, startPoint y: 23, endPoint x: 571, endPoint y: 64, distance: 42.0
click at [533, 23] on icon "close" at bounding box center [569, 19] width 7 height 7
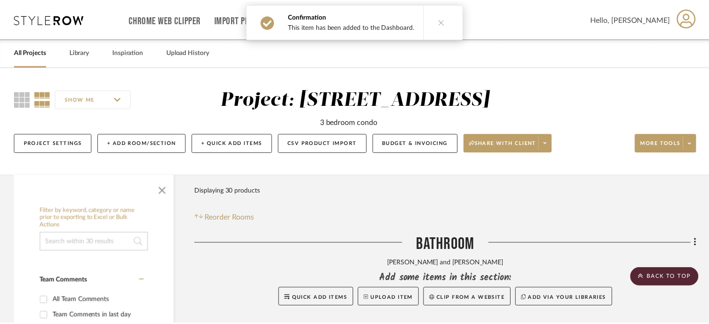
scroll to position [4147, 0]
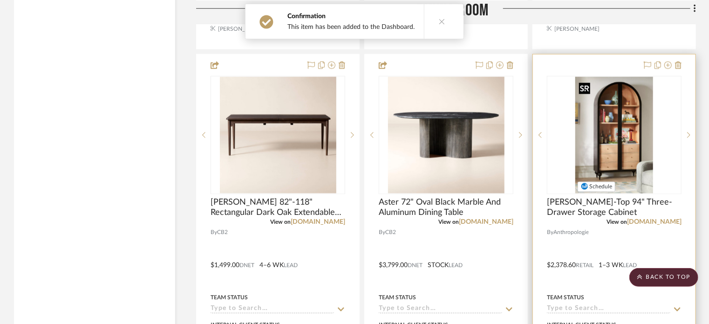
click at [533, 130] on img "0" at bounding box center [614, 135] width 77 height 117
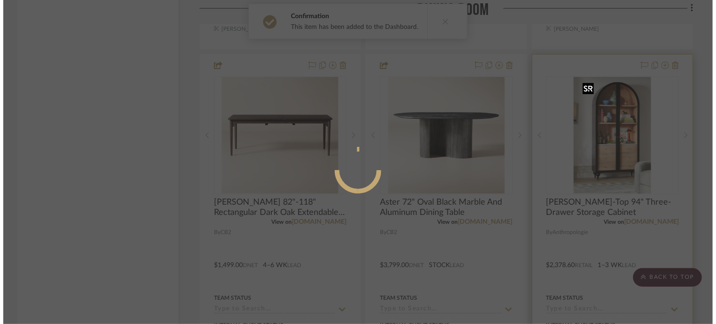
scroll to position [0, 0]
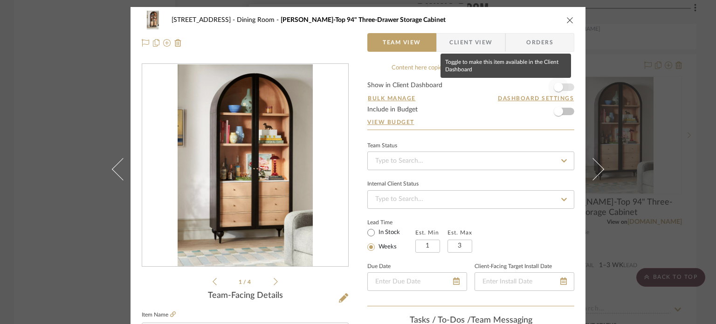
click at [533, 87] on span "button" at bounding box center [558, 86] width 9 height 9
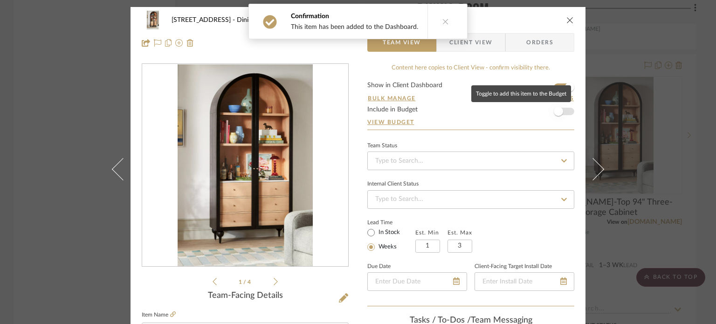
click at [533, 109] on span "button" at bounding box center [558, 111] width 9 height 9
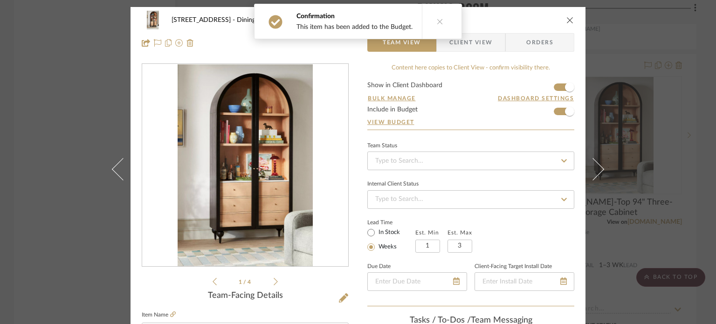
click at [533, 21] on icon "close" at bounding box center [569, 19] width 7 height 7
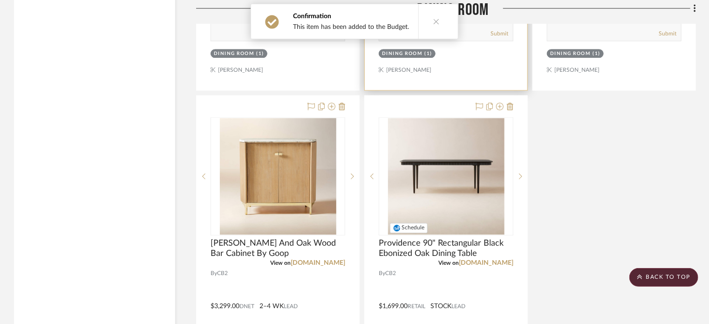
scroll to position [4520, 0]
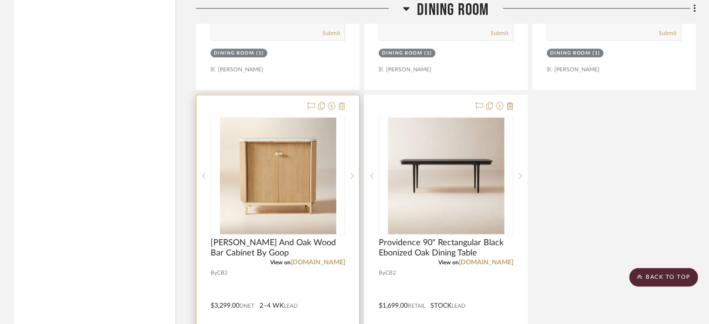
click at [343, 107] on icon at bounding box center [342, 105] width 7 height 7
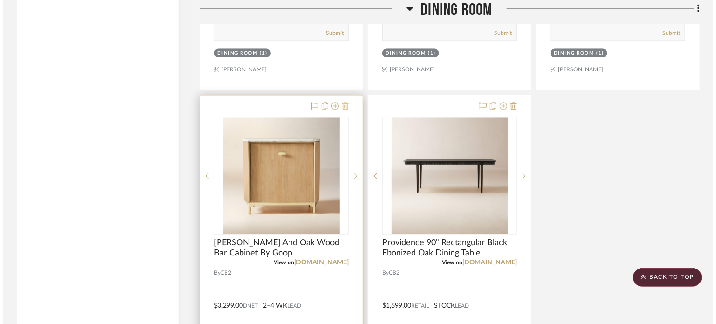
scroll to position [0, 0]
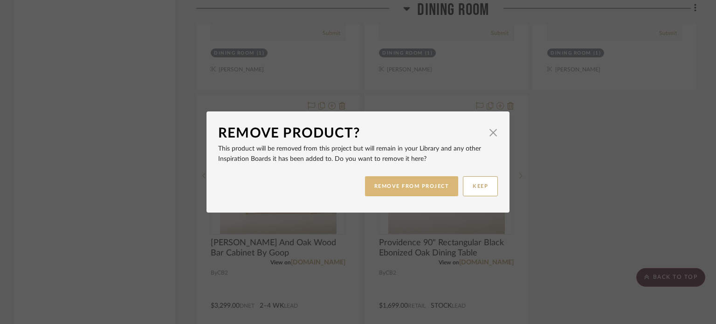
click at [403, 188] on button "REMOVE FROM PROJECT" at bounding box center [412, 186] width 94 height 20
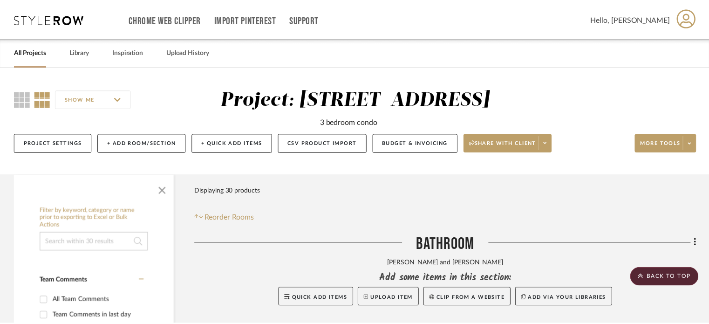
scroll to position [4520, 0]
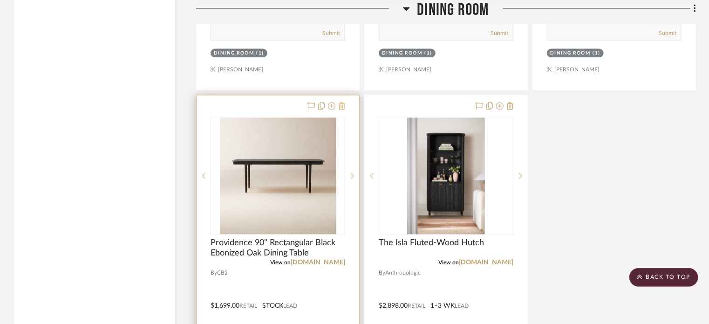
click at [345, 109] on icon at bounding box center [342, 105] width 7 height 7
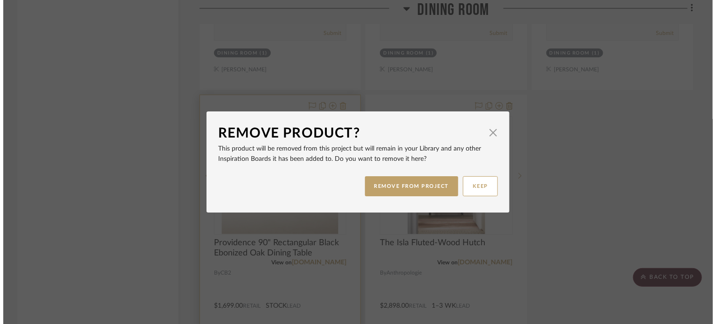
scroll to position [0, 0]
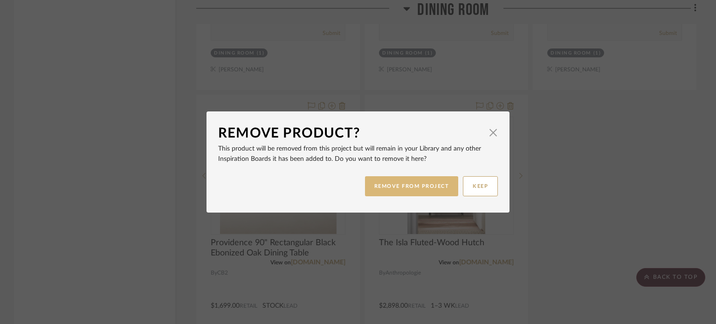
click at [410, 189] on button "REMOVE FROM PROJECT" at bounding box center [412, 186] width 94 height 20
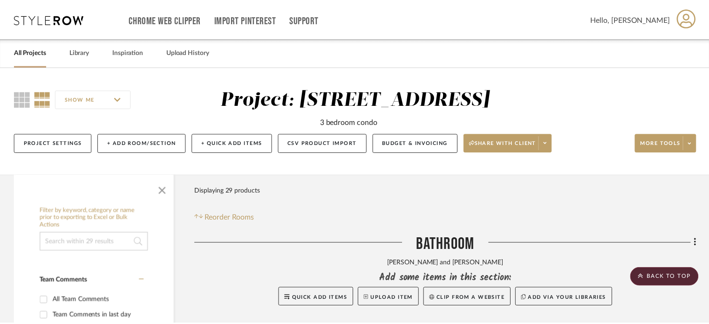
scroll to position [4520, 0]
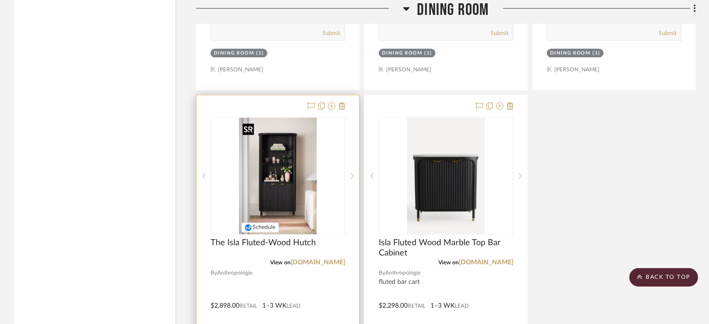
click at [288, 164] on img "0" at bounding box center [277, 175] width 77 height 117
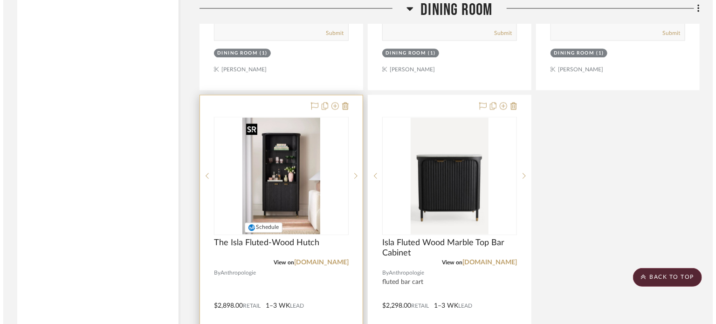
scroll to position [0, 0]
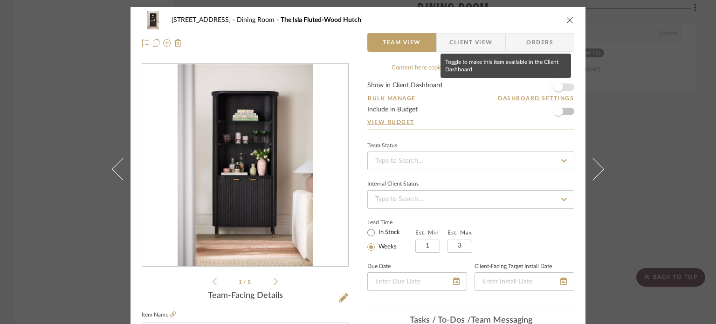
click at [533, 87] on span "button" at bounding box center [558, 87] width 21 height 21
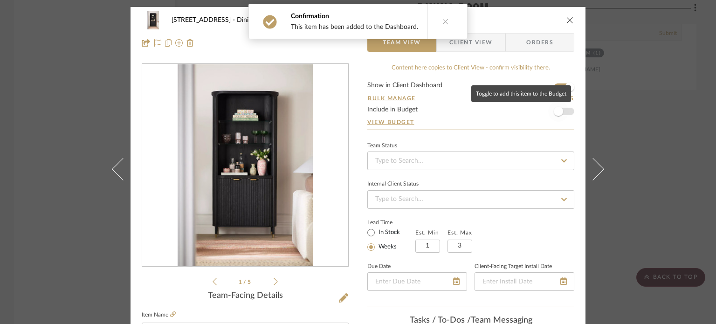
click at [533, 112] on span "button" at bounding box center [558, 111] width 9 height 9
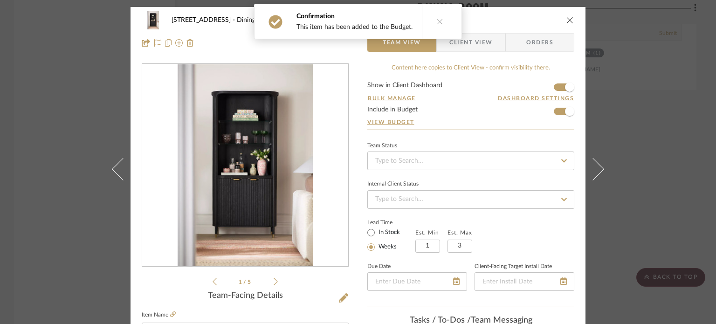
click at [533, 22] on icon "close" at bounding box center [569, 19] width 7 height 7
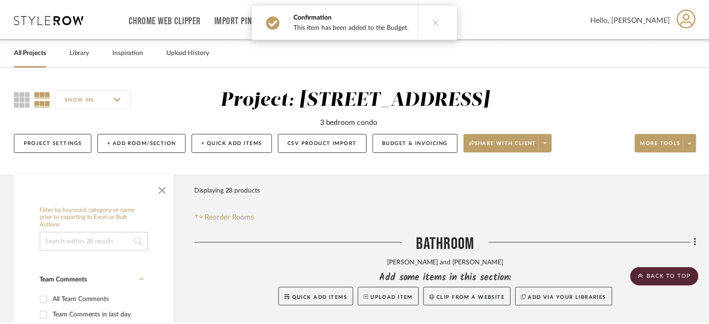
scroll to position [4520, 0]
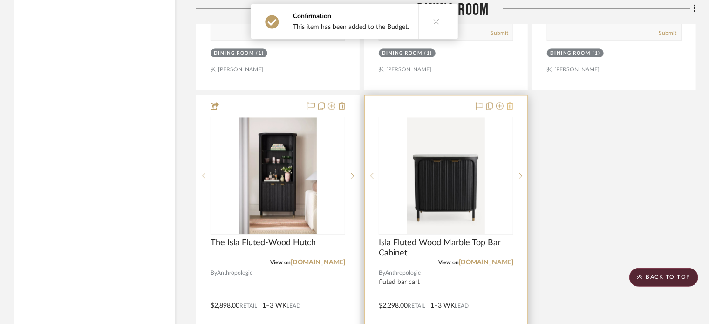
click at [511, 108] on icon at bounding box center [510, 105] width 7 height 7
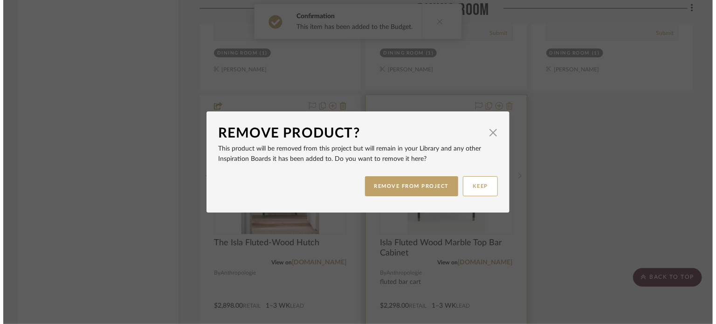
scroll to position [0, 0]
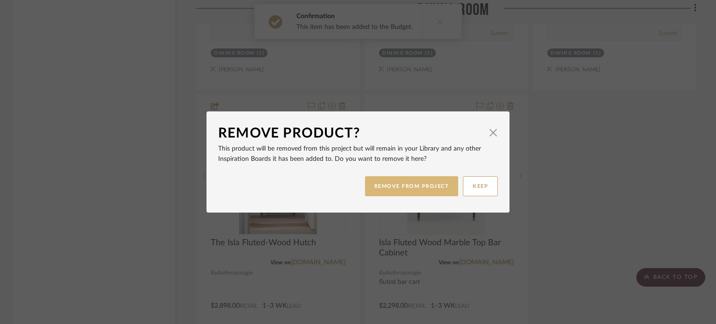
click at [403, 185] on button "REMOVE FROM PROJECT" at bounding box center [412, 186] width 94 height 20
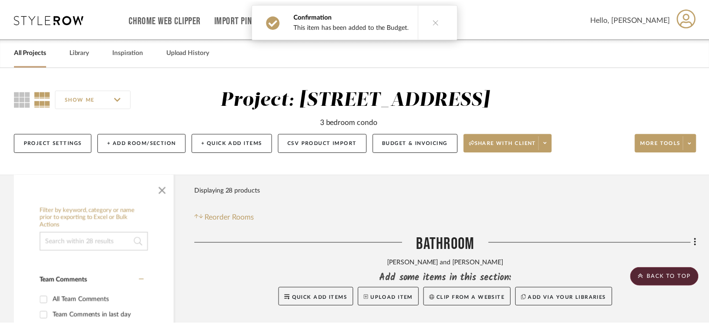
scroll to position [4520, 0]
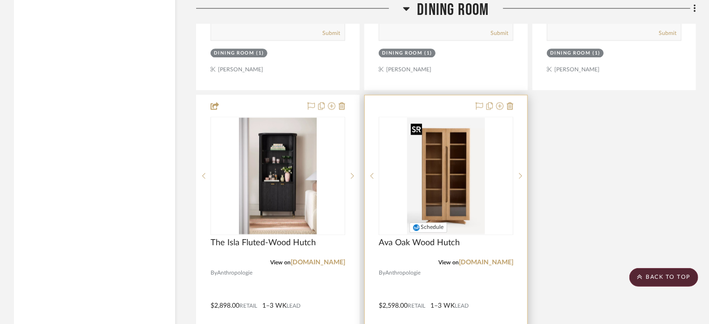
click at [447, 188] on img "0" at bounding box center [445, 175] width 77 height 117
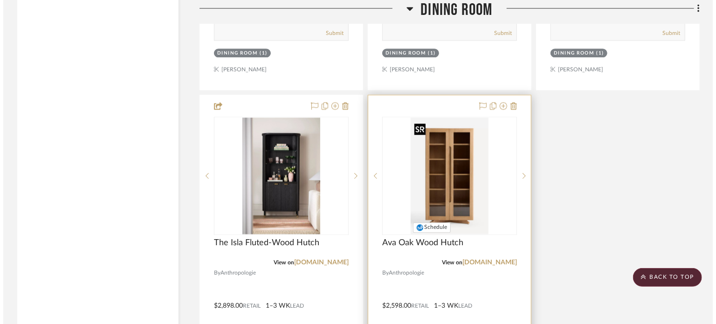
scroll to position [0, 0]
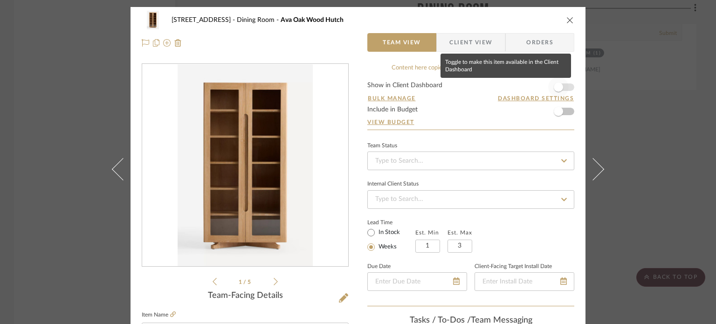
click at [533, 87] on span "button" at bounding box center [558, 86] width 9 height 9
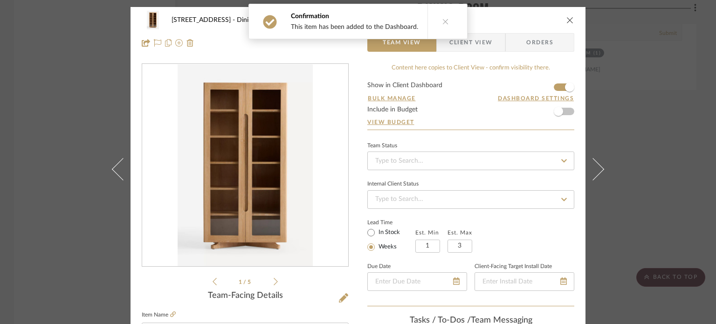
click at [533, 22] on icon "close" at bounding box center [569, 19] width 7 height 7
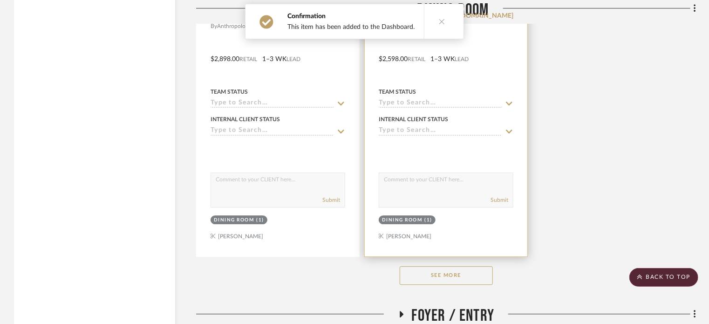
scroll to position [4846, 0]
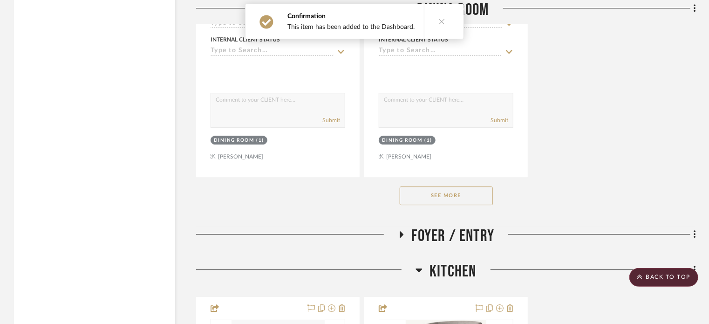
click at [447, 192] on button "See More" at bounding box center [446, 195] width 93 height 19
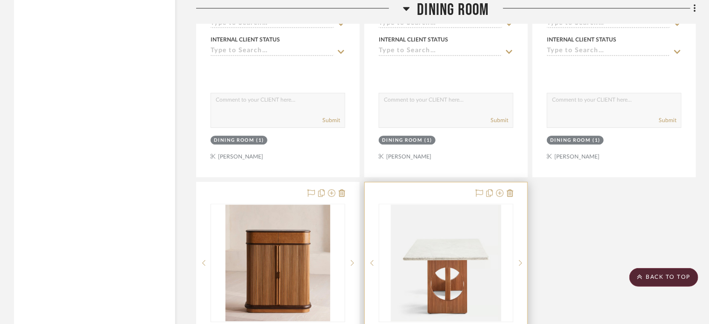
scroll to position [4939, 0]
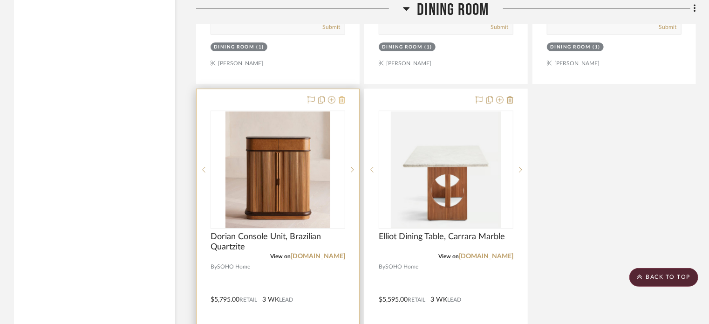
click at [342, 103] on icon at bounding box center [342, 99] width 7 height 7
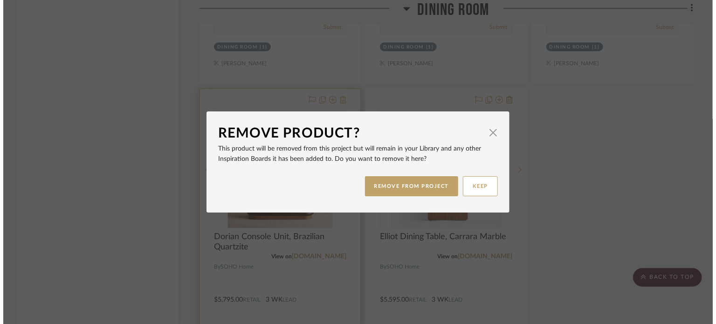
scroll to position [0, 0]
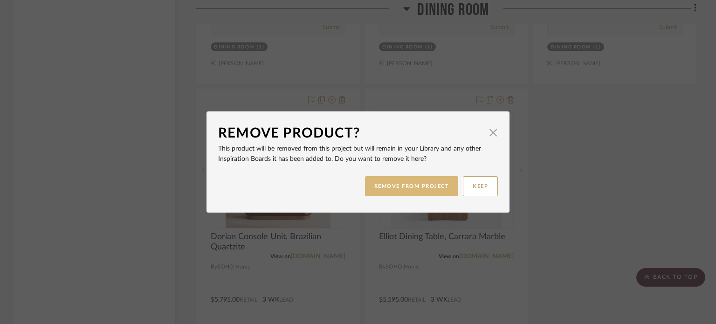
click at [400, 183] on button "REMOVE FROM PROJECT" at bounding box center [412, 186] width 94 height 20
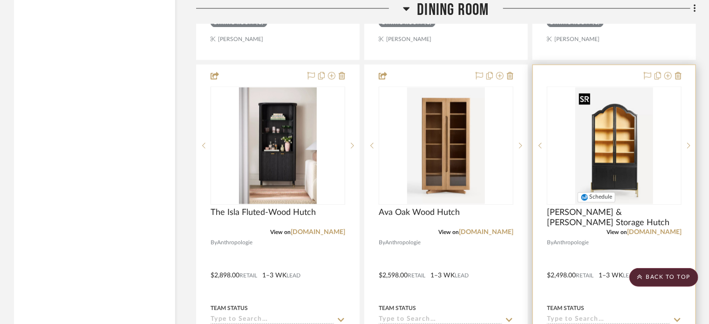
scroll to position [4566, 0]
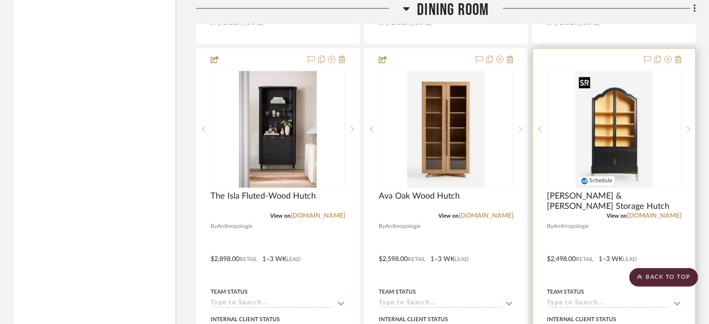
click at [533, 165] on img "0" at bounding box center [614, 129] width 77 height 117
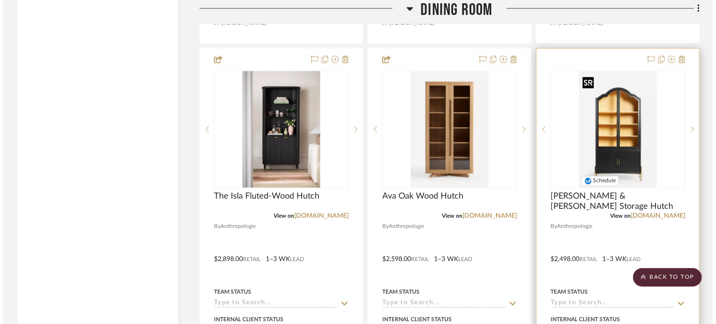
scroll to position [0, 0]
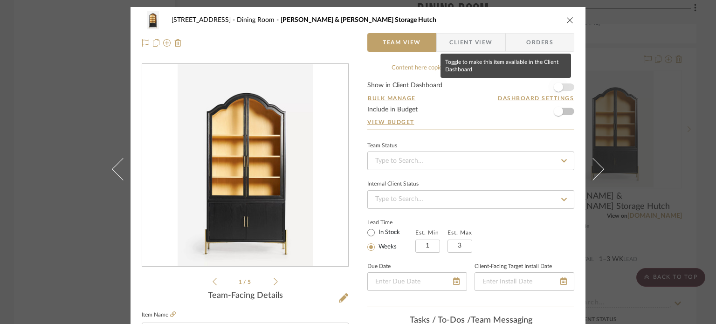
click at [533, 87] on span "button" at bounding box center [558, 86] width 9 height 9
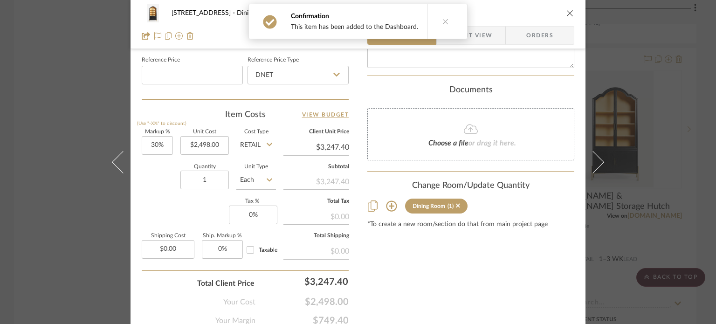
scroll to position [513, 0]
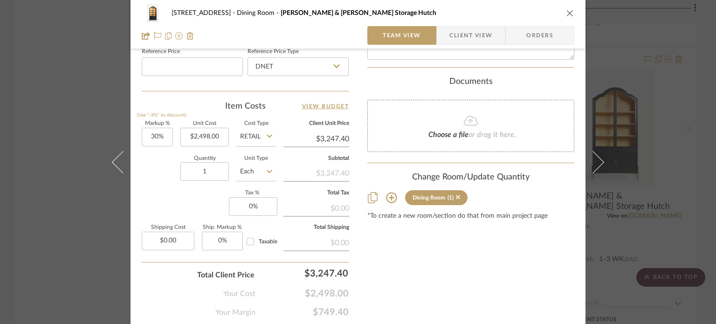
click at [533, 14] on icon "close" at bounding box center [569, 12] width 7 height 7
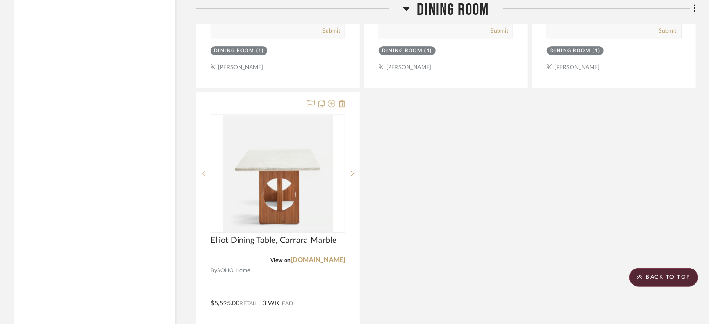
scroll to position [5033, 0]
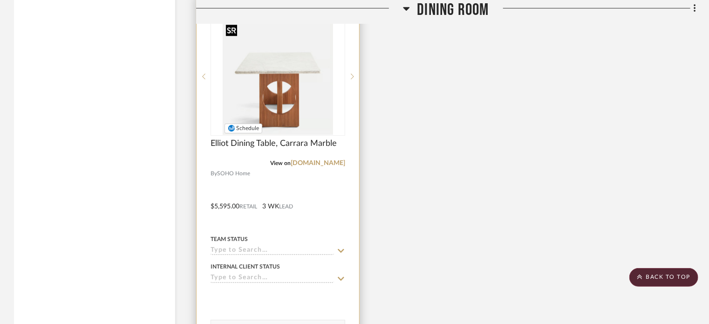
click at [252, 73] on img "0" at bounding box center [278, 76] width 111 height 117
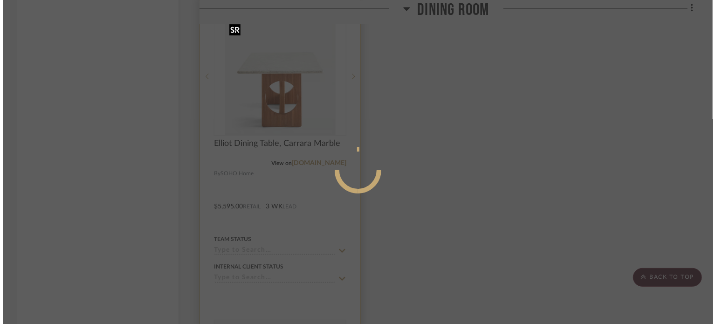
scroll to position [0, 0]
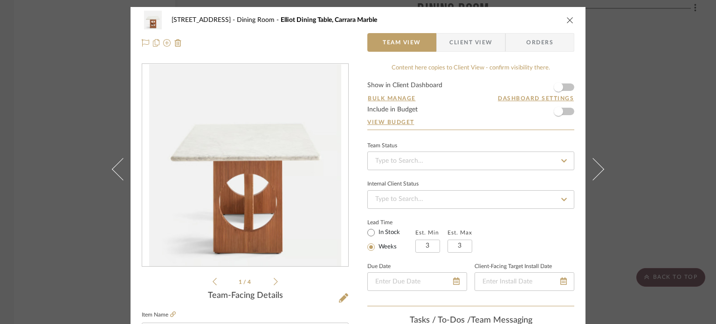
click at [267, 281] on li "1 / 4" at bounding box center [245, 281] width 57 height 11
click at [269, 279] on li "1 / 4" at bounding box center [245, 281] width 57 height 11
click at [275, 281] on div "1 / 4" at bounding box center [245, 175] width 207 height 224
click at [274, 279] on icon at bounding box center [276, 281] width 4 height 8
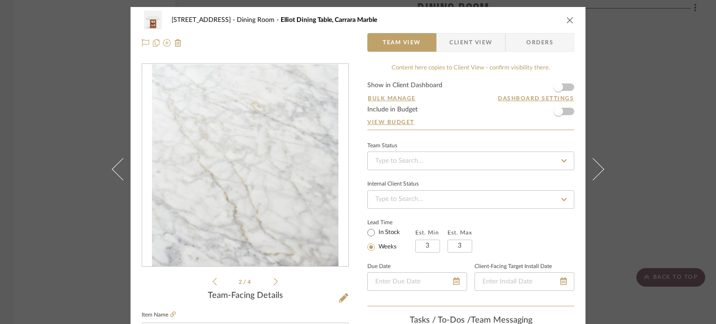
click at [274, 285] on icon at bounding box center [276, 281] width 4 height 8
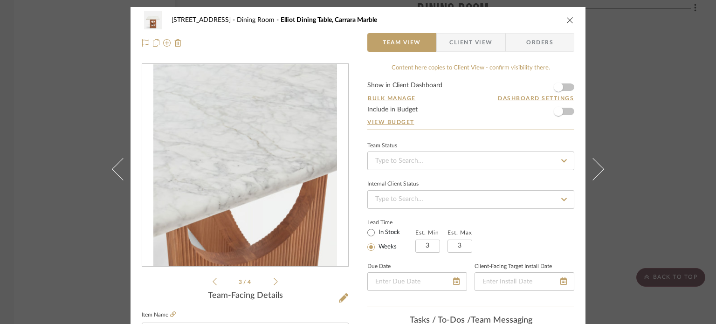
click at [274, 282] on icon at bounding box center [276, 281] width 4 height 8
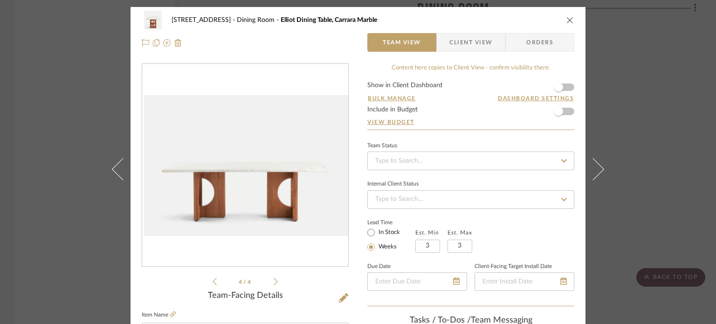
click at [274, 282] on icon at bounding box center [276, 281] width 4 height 8
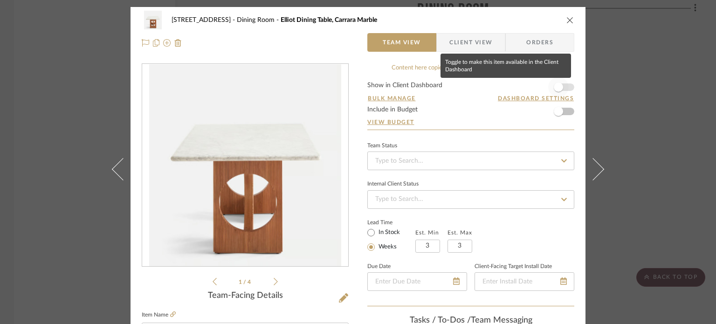
click at [533, 88] on span "button" at bounding box center [558, 87] width 21 height 21
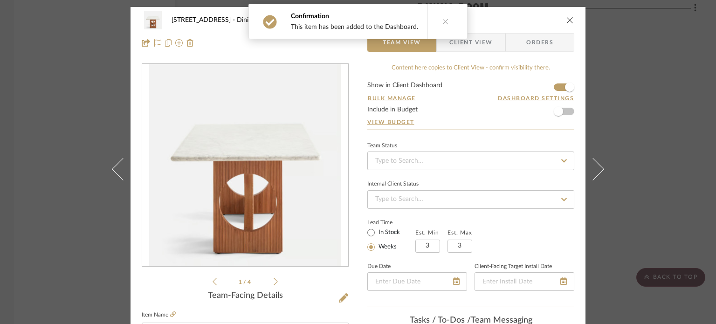
click at [533, 21] on icon "close" at bounding box center [569, 19] width 7 height 7
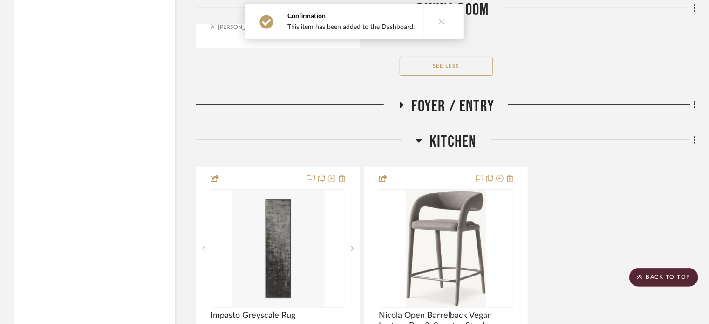
scroll to position [5405, 0]
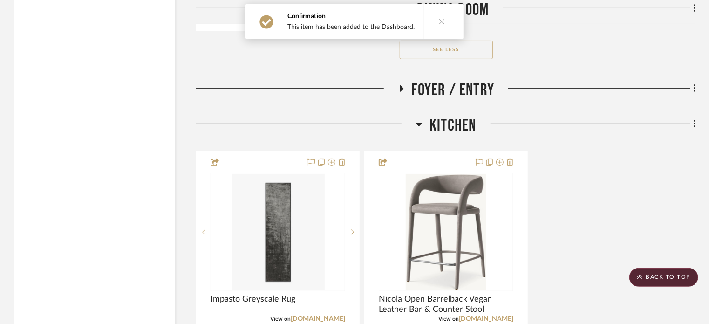
click at [434, 90] on span "Foyer / Entry" at bounding box center [453, 90] width 83 height 20
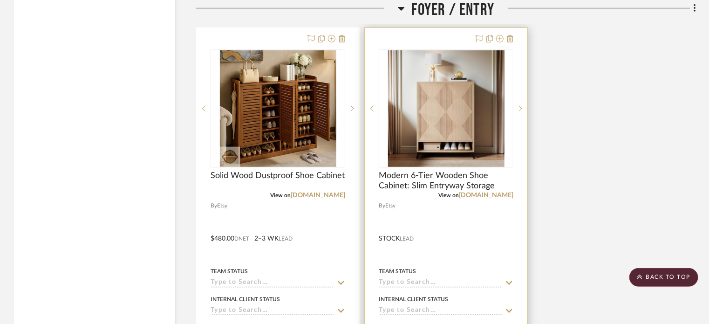
scroll to position [5499, 0]
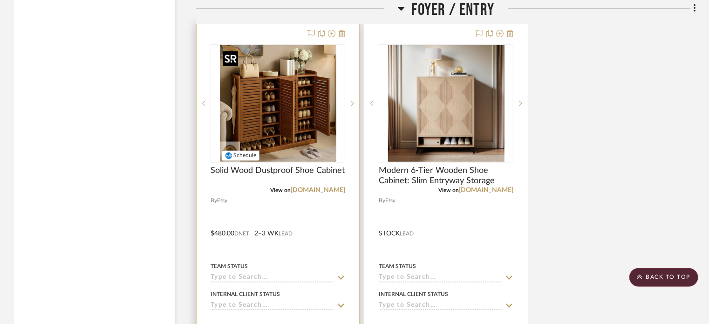
click at [289, 127] on img "0" at bounding box center [278, 103] width 117 height 117
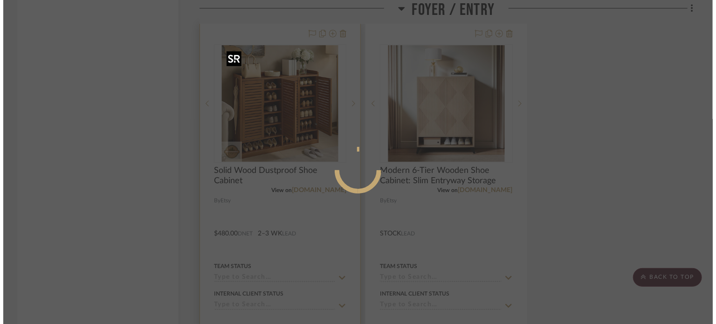
scroll to position [0, 0]
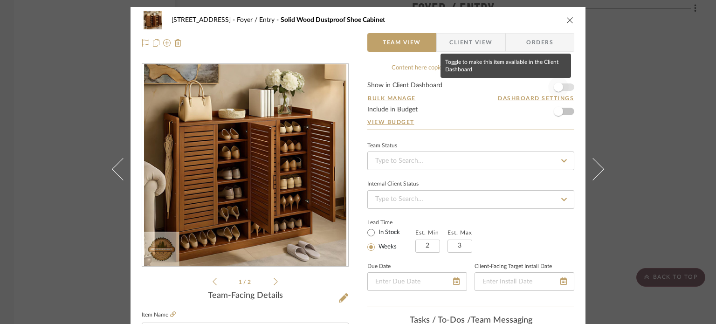
click at [533, 87] on span "button" at bounding box center [558, 86] width 9 height 9
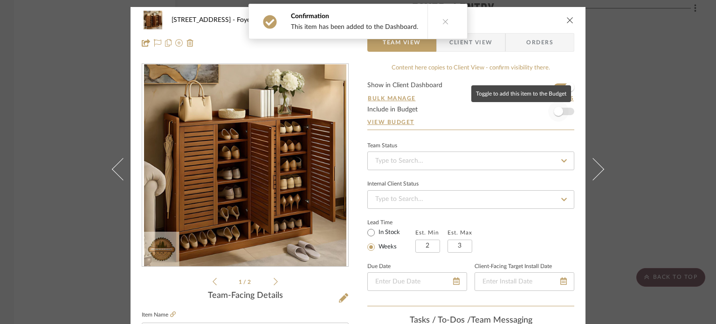
click at [533, 112] on span "button" at bounding box center [558, 111] width 9 height 9
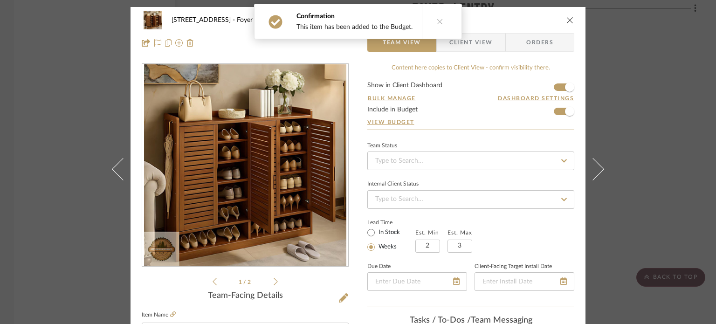
click at [533, 18] on icon "close" at bounding box center [569, 19] width 7 height 7
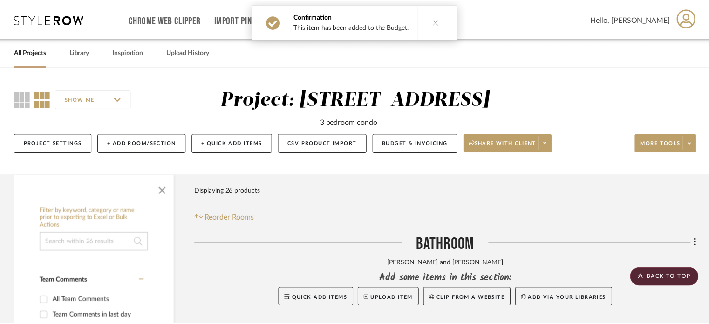
scroll to position [5499, 0]
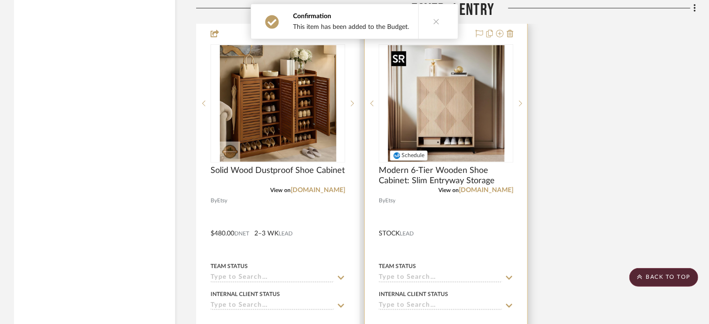
click at [473, 105] on img "0" at bounding box center [446, 103] width 117 height 117
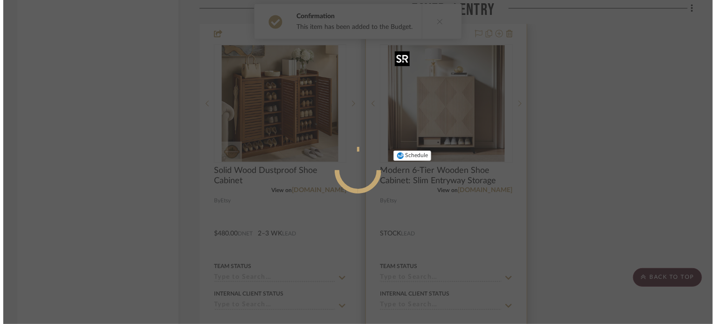
scroll to position [0, 0]
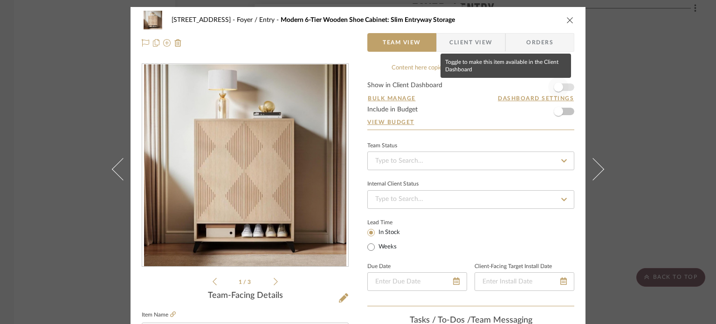
click at [533, 91] on span "button" at bounding box center [558, 86] width 9 height 9
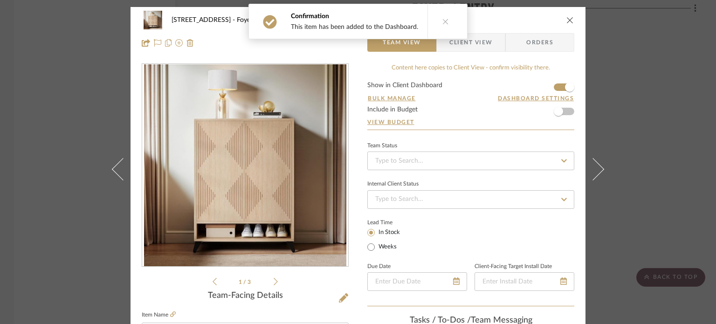
click at [533, 20] on icon "close" at bounding box center [569, 19] width 7 height 7
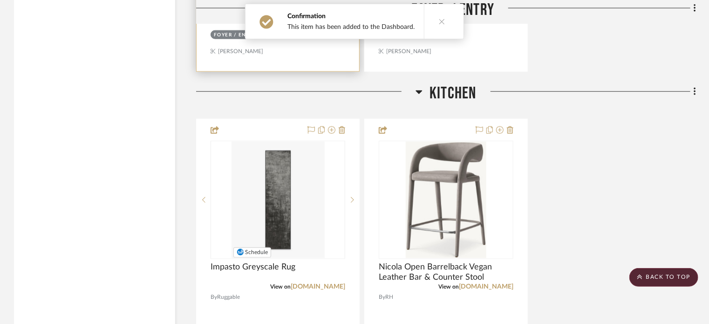
scroll to position [5918, 0]
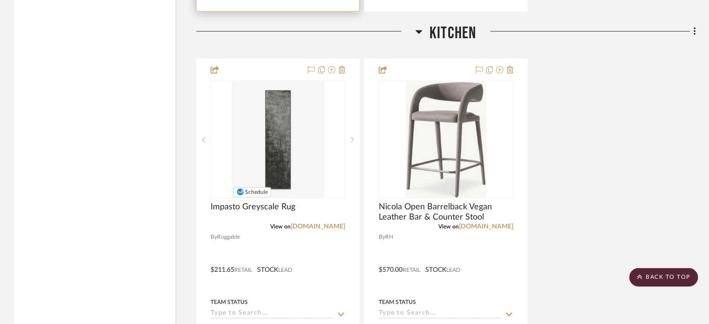
click at [293, 180] on img "0" at bounding box center [278, 140] width 93 height 117
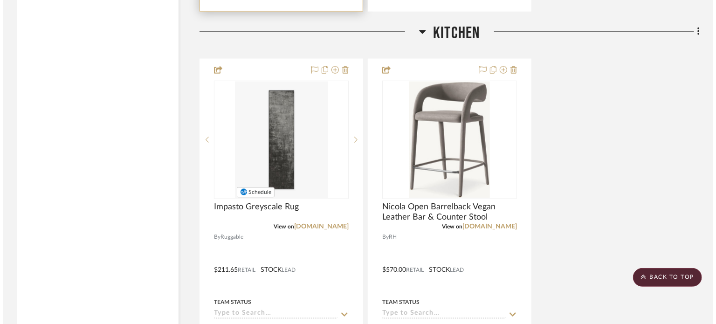
scroll to position [0, 0]
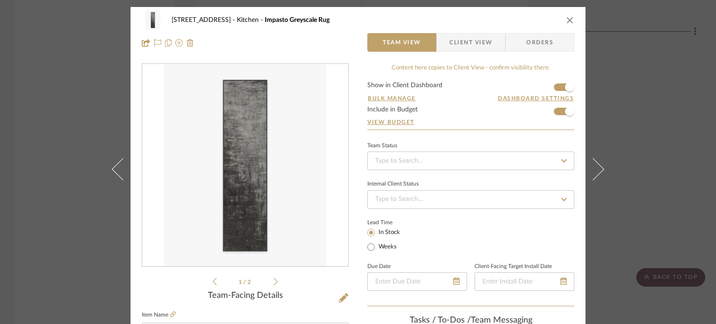
click at [533, 19] on icon "close" at bounding box center [569, 19] width 7 height 7
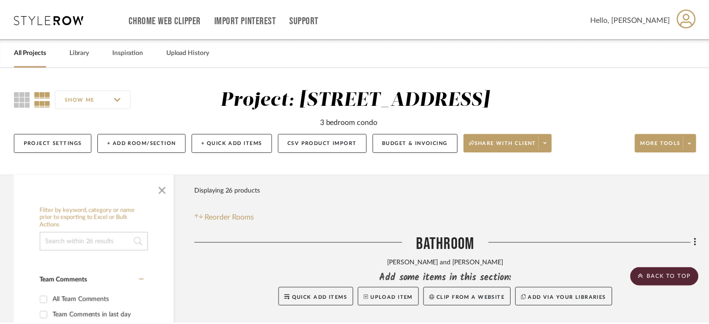
scroll to position [5918, 0]
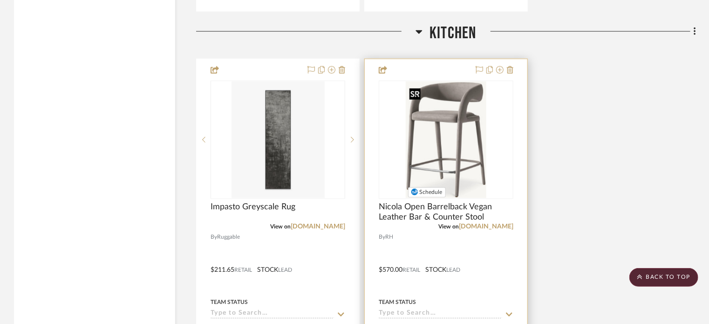
click at [439, 149] on img "0" at bounding box center [446, 140] width 81 height 117
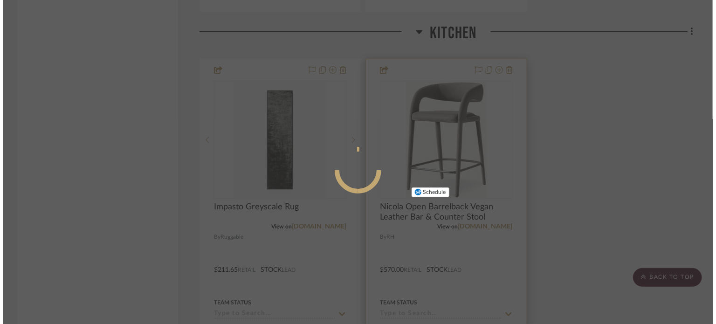
scroll to position [0, 0]
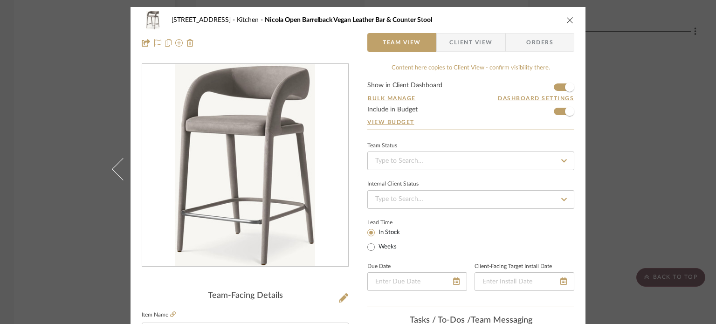
click at [533, 15] on div "2323 Race St Kitchen Nicola Open Barrelback Vegan Leather Bar & Counter Stool" at bounding box center [358, 20] width 432 height 19
click at [533, 24] on div "2323 Race St Kitchen Nicola Open Barrelback Vegan Leather Bar & Counter Stool" at bounding box center [358, 20] width 432 height 19
click at [533, 20] on icon "close" at bounding box center [569, 19] width 7 height 7
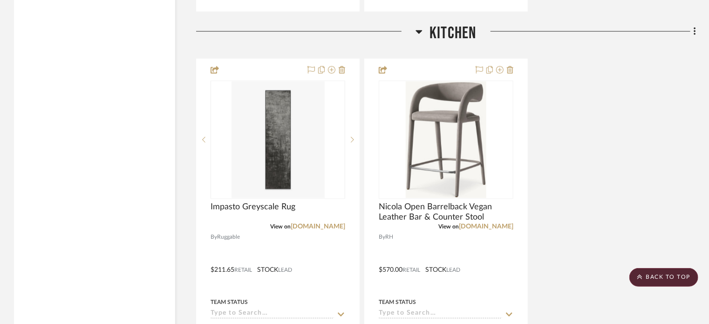
click at [533, 117] on div "Impasto Greyscale Rug View on [DOMAIN_NAME] By Ruggable $211.65 Retail STOCK LE…" at bounding box center [446, 263] width 500 height 409
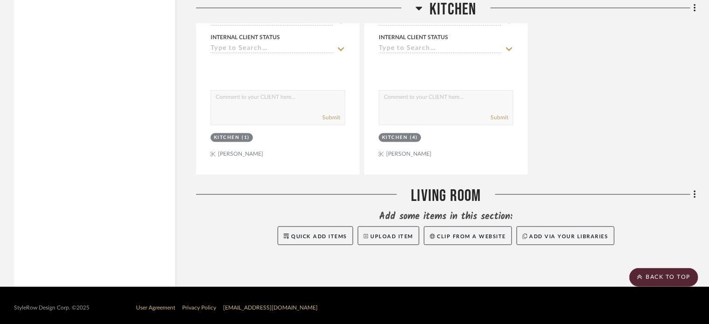
scroll to position [6219, 0]
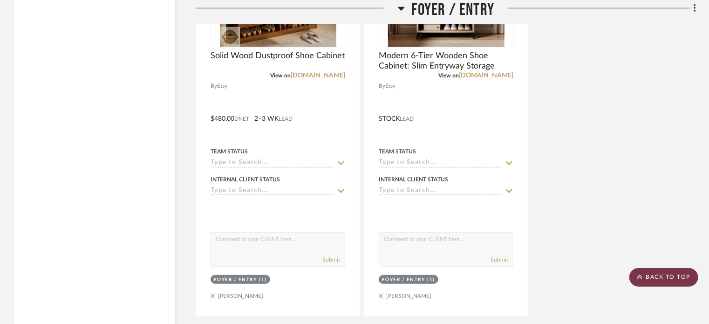
click at [533, 281] on scroll-to-top-button "BACK TO TOP" at bounding box center [664, 277] width 69 height 19
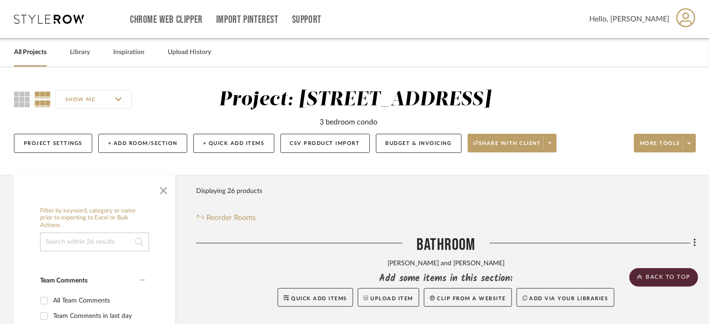
scroll to position [0, 0]
click at [430, 140] on button "Budget & Invoicing" at bounding box center [419, 143] width 86 height 19
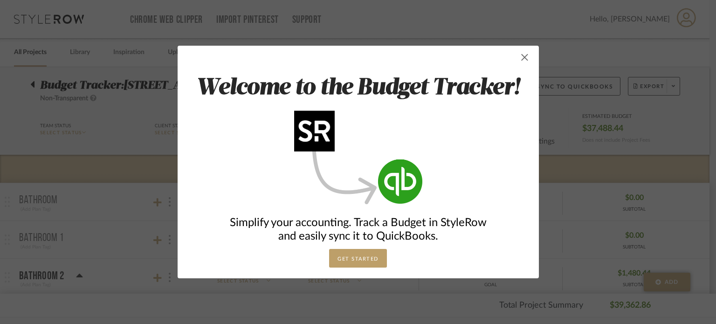
click at [521, 56] on span "button" at bounding box center [524, 57] width 19 height 19
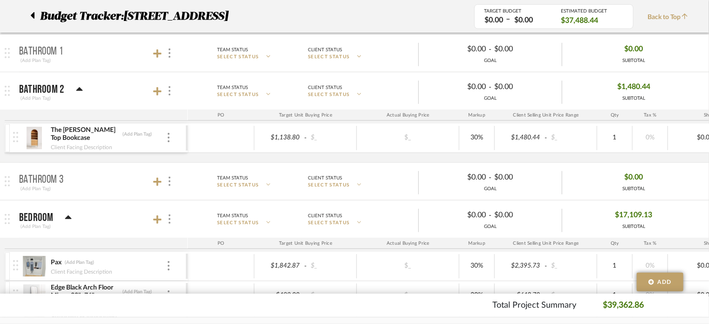
scroll to position [233, 0]
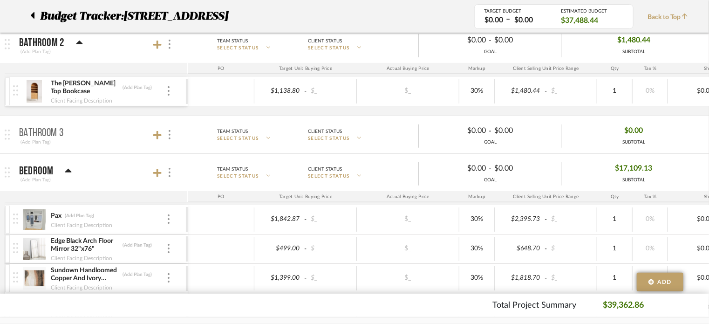
click at [66, 170] on icon at bounding box center [68, 171] width 7 height 4
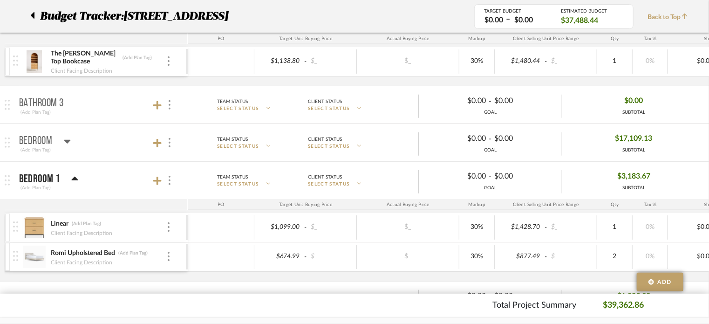
scroll to position [280, 0]
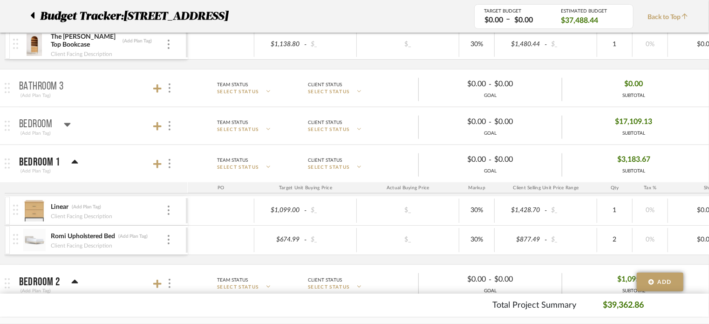
click at [79, 160] on mat-panel-title "Bedroom 1 (Add Plan Tag)" at bounding box center [101, 163] width 164 height 23
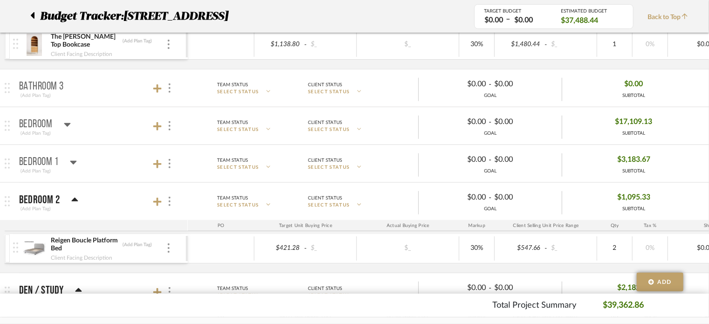
click at [69, 123] on icon at bounding box center [67, 125] width 7 height 4
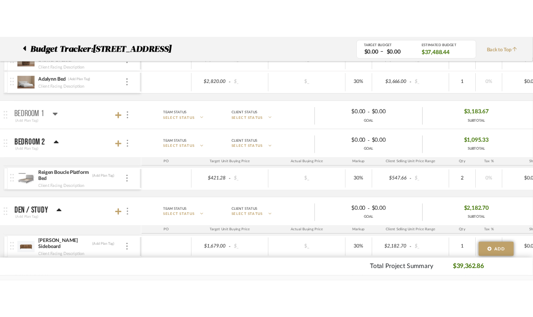
scroll to position [489, 0]
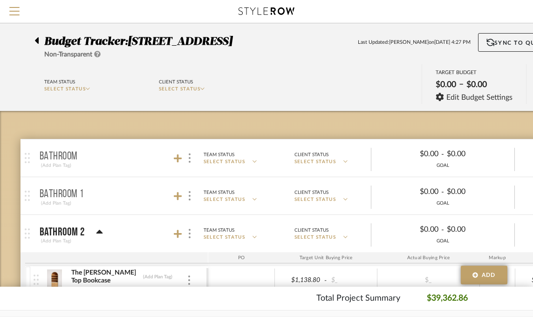
click at [36, 39] on icon at bounding box center [37, 40] width 4 height 7
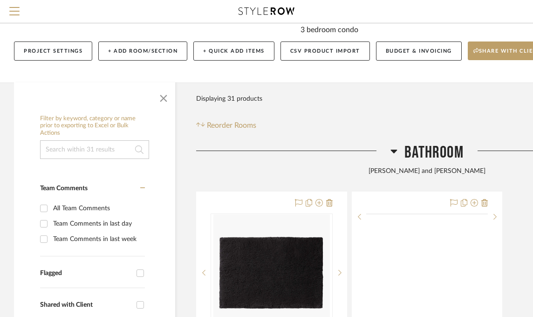
scroll to position [140, 0]
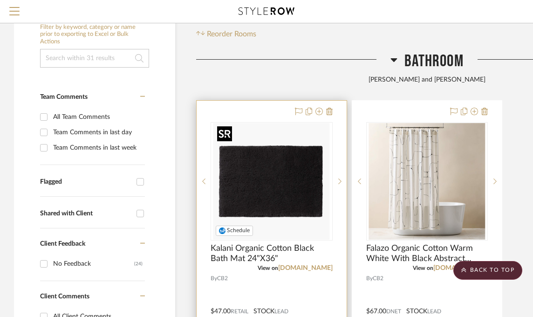
click at [296, 184] on div at bounding box center [272, 181] width 122 height 118
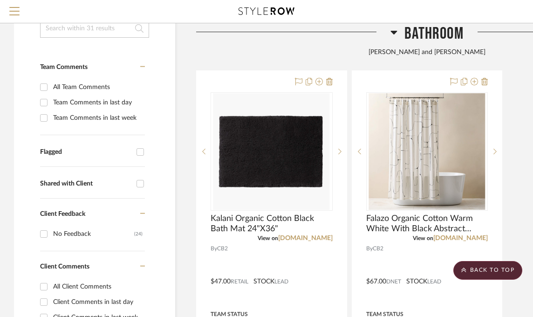
scroll to position [186, 0]
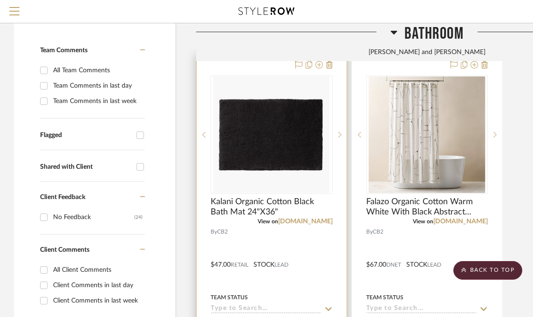
click at [271, 227] on div at bounding box center [272, 258] width 150 height 408
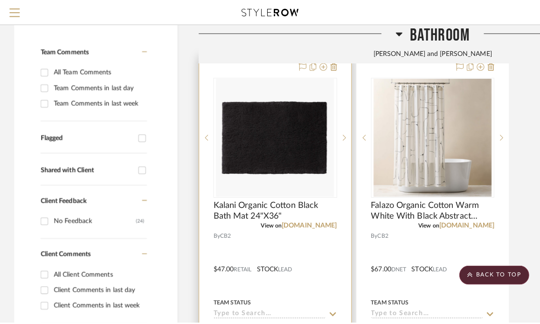
scroll to position [0, 0]
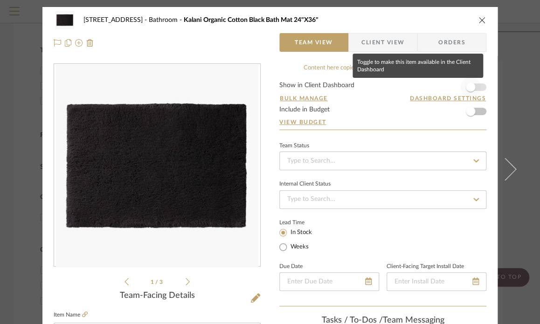
click at [468, 86] on span "button" at bounding box center [470, 86] width 9 height 9
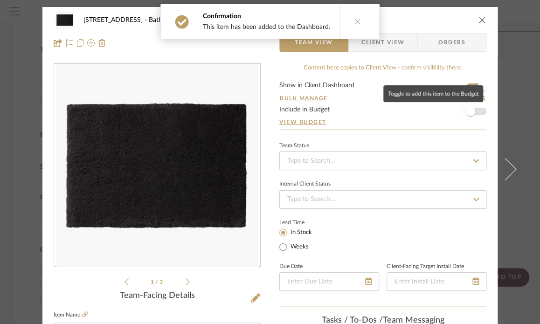
click at [468, 111] on span "button" at bounding box center [470, 111] width 9 height 9
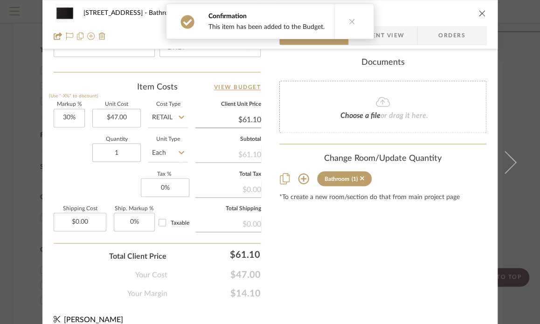
scroll to position [542, 0]
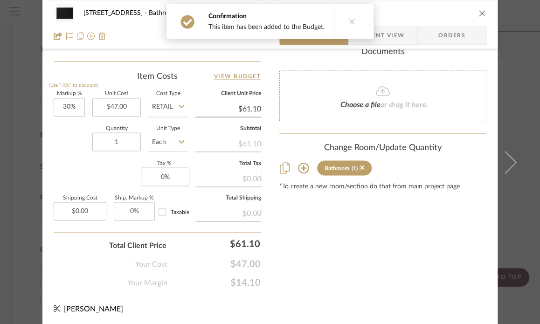
click at [338, 166] on div "Bathroom" at bounding box center [336, 168] width 25 height 7
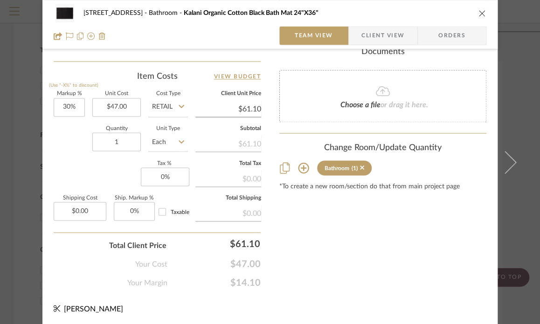
click at [298, 167] on icon at bounding box center [303, 168] width 11 height 11
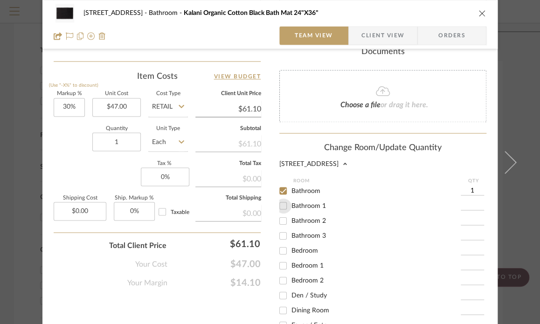
click at [283, 202] on input "Bathroom 1" at bounding box center [282, 205] width 15 height 15
checkbox input "true"
type input "1"
click at [279, 192] on input "Bathroom" at bounding box center [282, 190] width 15 height 15
checkbox input "false"
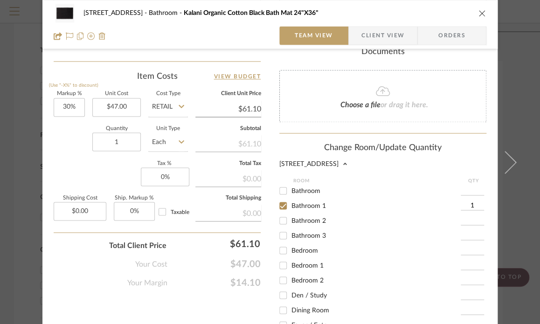
click at [478, 10] on icon "close" at bounding box center [481, 12] width 7 height 7
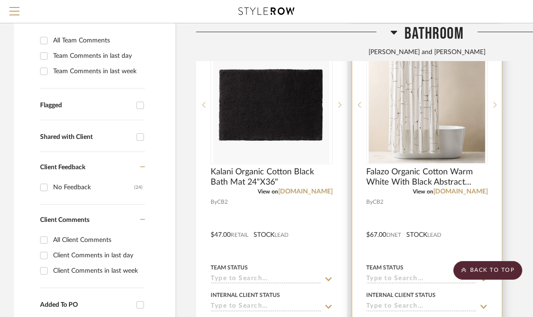
scroll to position [233, 0]
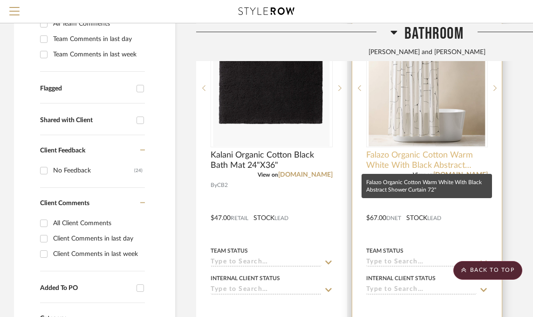
click at [425, 159] on span "Falazo Organic Cotton Warm White With Black Abstract Shower Curtain 72"" at bounding box center [427, 160] width 122 height 21
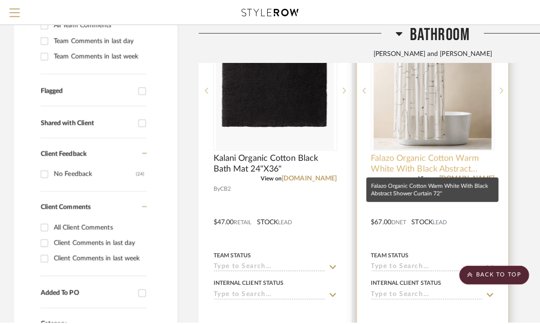
scroll to position [0, 0]
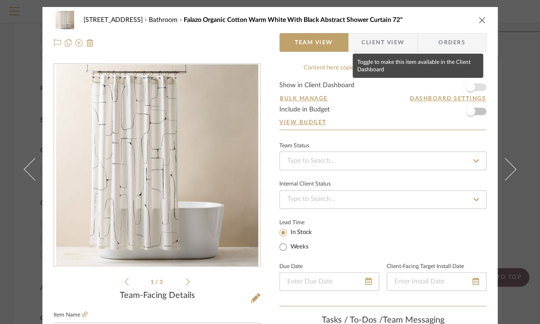
drag, startPoint x: 466, startPoint y: 89, endPoint x: 468, endPoint y: 95, distance: 5.9
click at [466, 89] on span "button" at bounding box center [470, 86] width 9 height 9
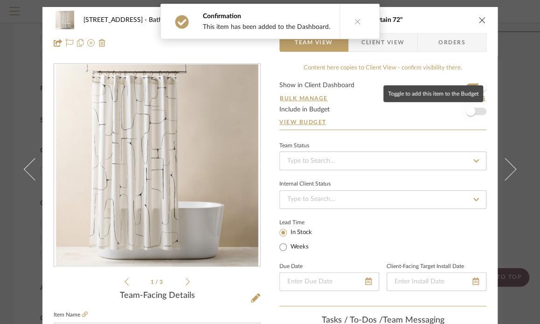
click at [468, 109] on span "button" at bounding box center [470, 111] width 9 height 9
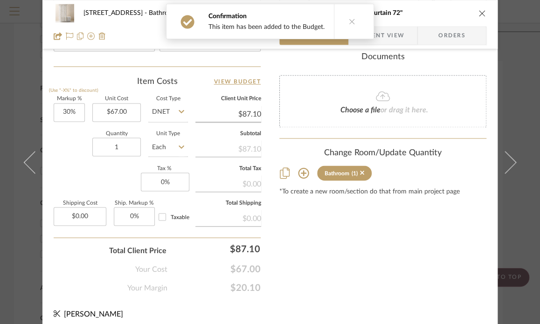
scroll to position [542, 0]
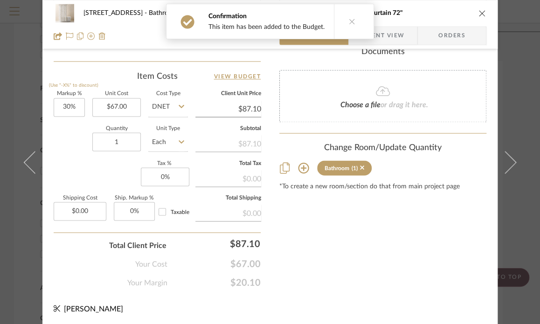
click at [332, 165] on div "Bathroom" at bounding box center [336, 168] width 25 height 7
click at [351, 169] on div "(1)" at bounding box center [354, 168] width 6 height 7
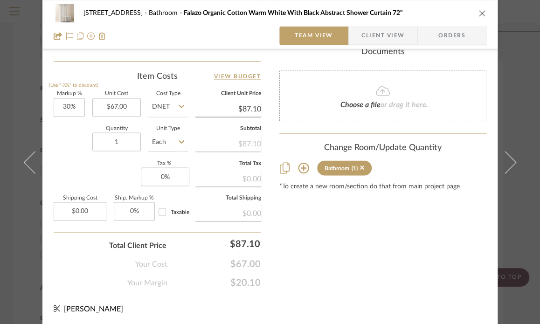
click at [285, 167] on icon at bounding box center [285, 167] width 10 height 11
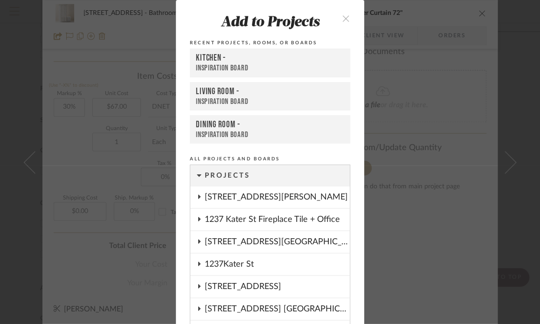
click at [342, 14] on icon "close" at bounding box center [346, 18] width 8 height 8
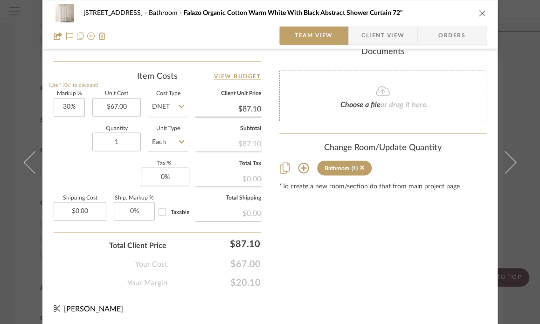
click at [298, 168] on icon at bounding box center [303, 167] width 11 height 11
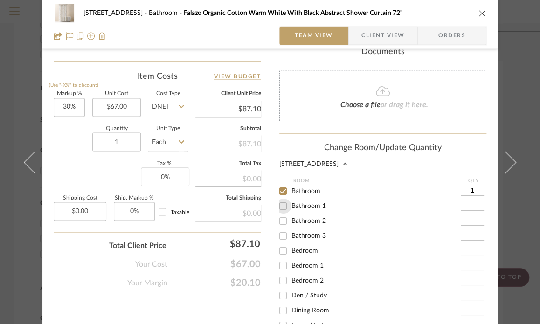
click at [280, 203] on input "Bathroom 1" at bounding box center [282, 205] width 15 height 15
checkbox input "true"
type input "1"
click at [277, 192] on input "Bathroom" at bounding box center [282, 190] width 15 height 15
checkbox input "false"
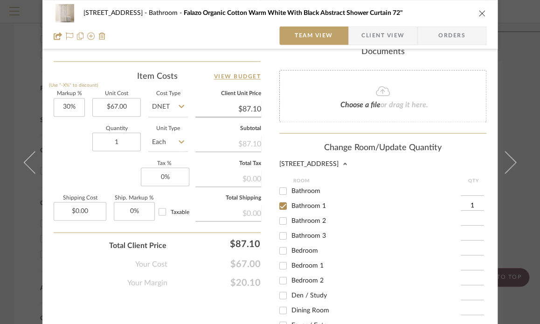
click at [478, 9] on icon "close" at bounding box center [481, 12] width 7 height 7
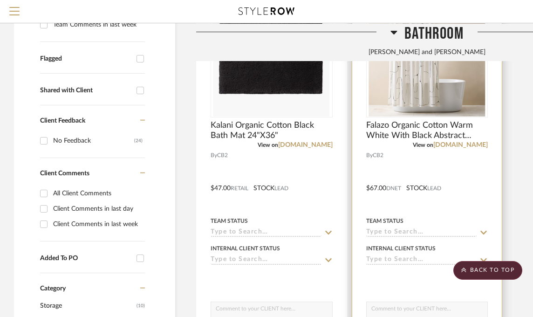
scroll to position [280, 0]
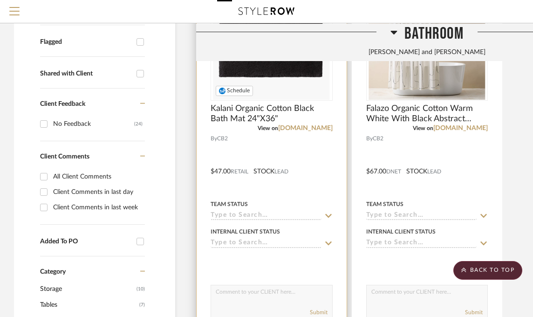
click at [265, 85] on img "0" at bounding box center [271, 41] width 117 height 117
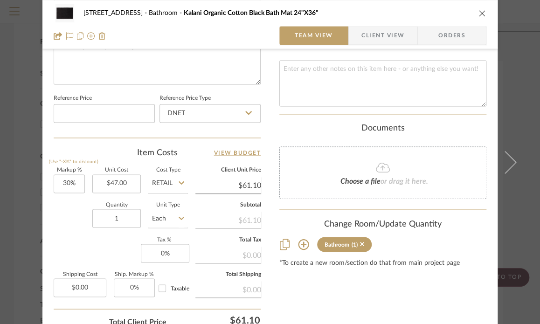
scroll to position [513, 0]
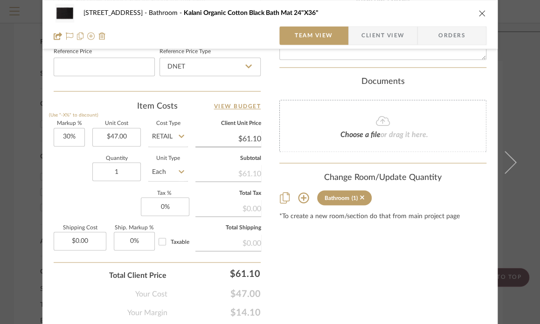
click at [339, 194] on div "Bathroom" at bounding box center [336, 197] width 25 height 7
click at [299, 196] on icon at bounding box center [303, 197] width 11 height 11
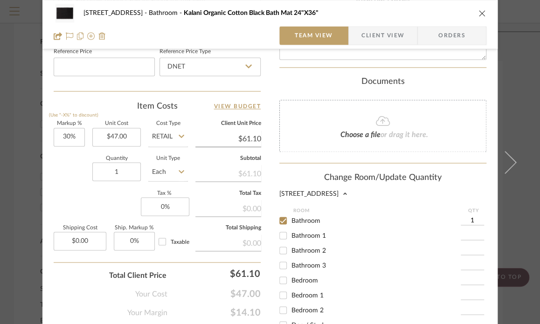
click at [280, 246] on input "Bathroom 2" at bounding box center [282, 250] width 15 height 15
checkbox input "true"
type input "1"
click at [280, 215] on input "Bathroom" at bounding box center [282, 220] width 15 height 15
checkbox input "false"
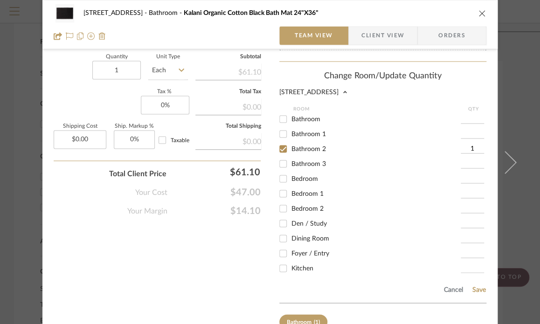
scroll to position [670, 0]
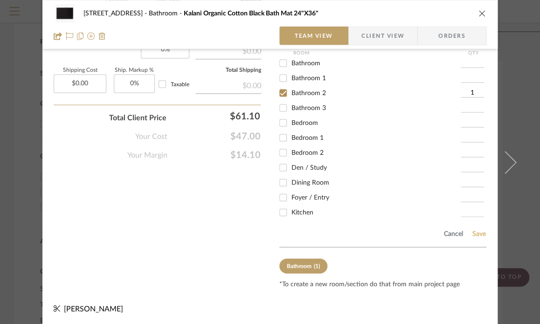
click at [473, 233] on button "Save" at bounding box center [479, 233] width 14 height 7
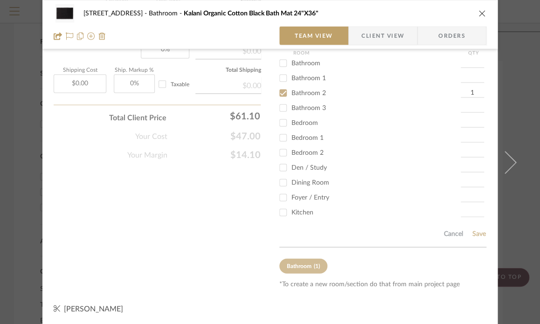
scroll to position [542, 0]
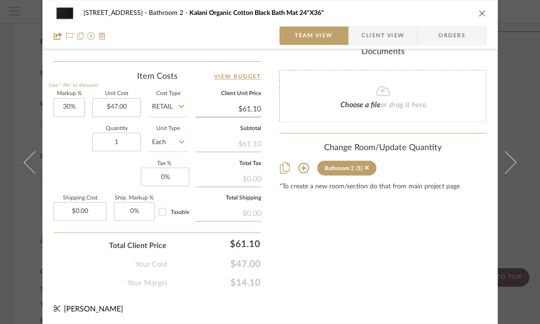
click at [478, 15] on icon "close" at bounding box center [481, 12] width 7 height 7
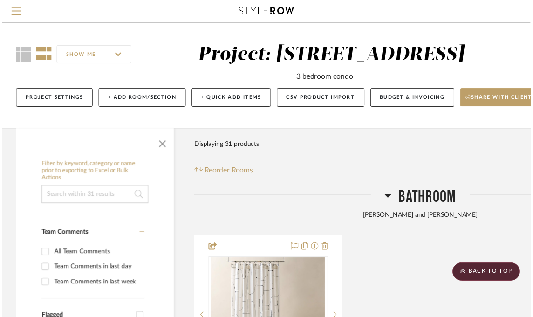
scroll to position [280, 0]
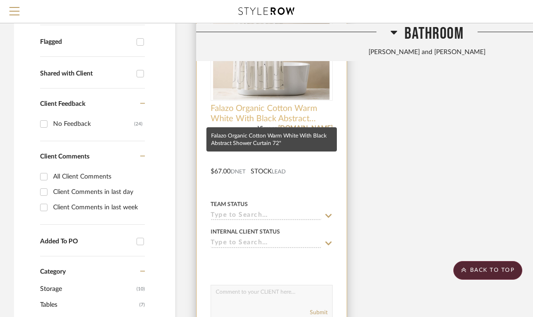
click at [292, 117] on span "Falazo Organic Cotton Warm White With Black Abstract Shower Curtain 72"" at bounding box center [272, 113] width 122 height 21
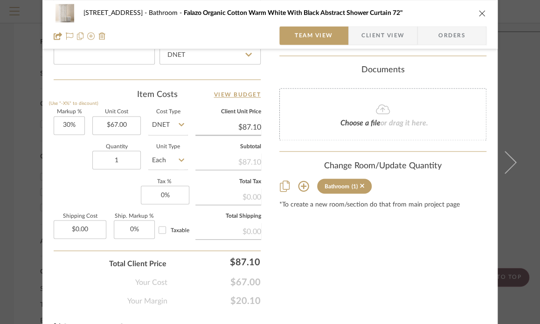
scroll to position [542, 0]
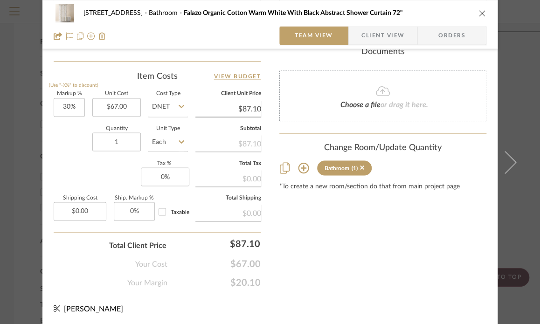
click at [339, 165] on div "Bathroom" at bounding box center [336, 168] width 25 height 7
click at [306, 165] on div "Bathroom (1)" at bounding box center [382, 167] width 207 height 15
click at [301, 166] on icon at bounding box center [303, 167] width 11 height 11
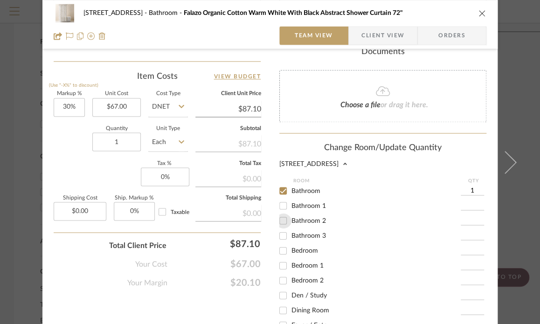
click at [280, 219] on input "Bathroom 2" at bounding box center [282, 220] width 15 height 15
checkbox input "true"
type input "1"
click at [278, 193] on input "Bathroom" at bounding box center [282, 190] width 15 height 15
checkbox input "false"
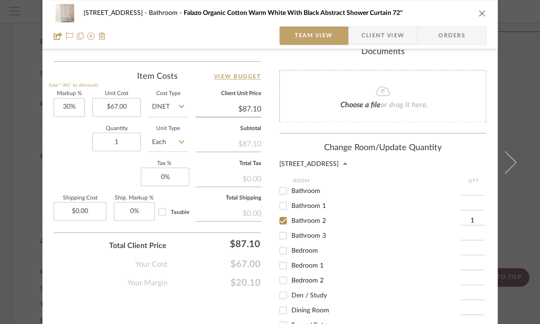
scroll to position [670, 0]
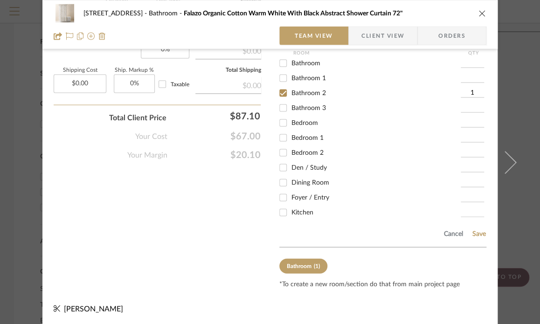
click at [481, 227] on div "Cancel Save" at bounding box center [382, 232] width 207 height 30
click at [477, 230] on button "Save" at bounding box center [479, 233] width 14 height 7
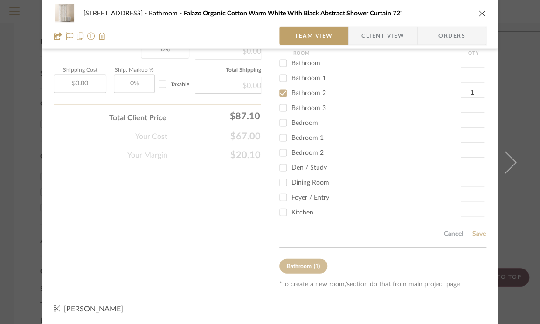
scroll to position [542, 0]
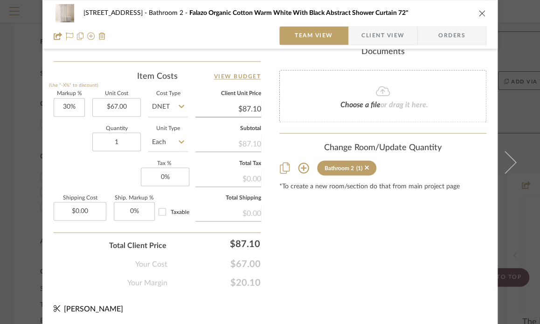
click at [482, 9] on icon "close" at bounding box center [481, 12] width 7 height 7
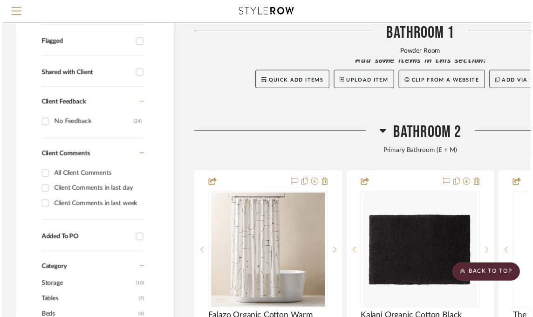
scroll to position [280, 0]
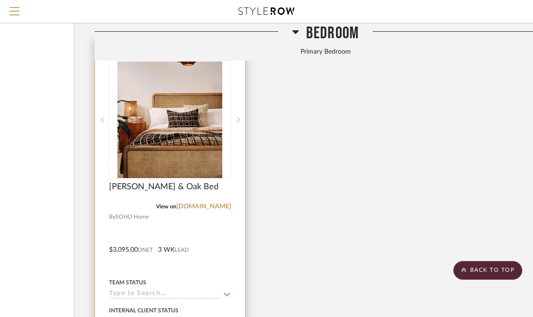
scroll to position [1911, 102]
